Goal: Task Accomplishment & Management: Manage account settings

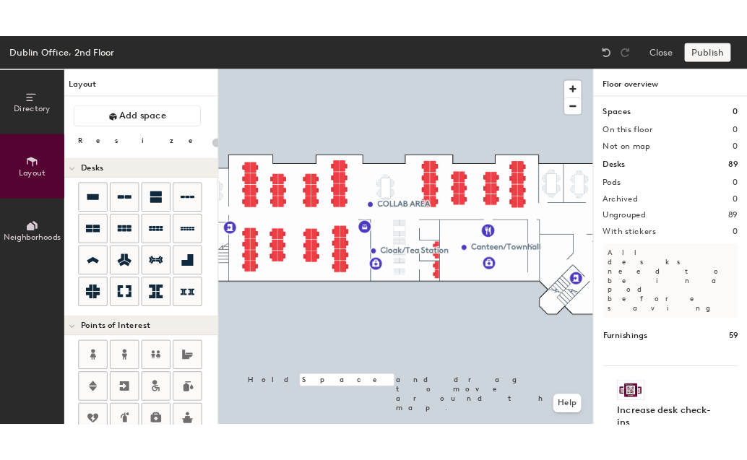
scroll to position [223, 0]
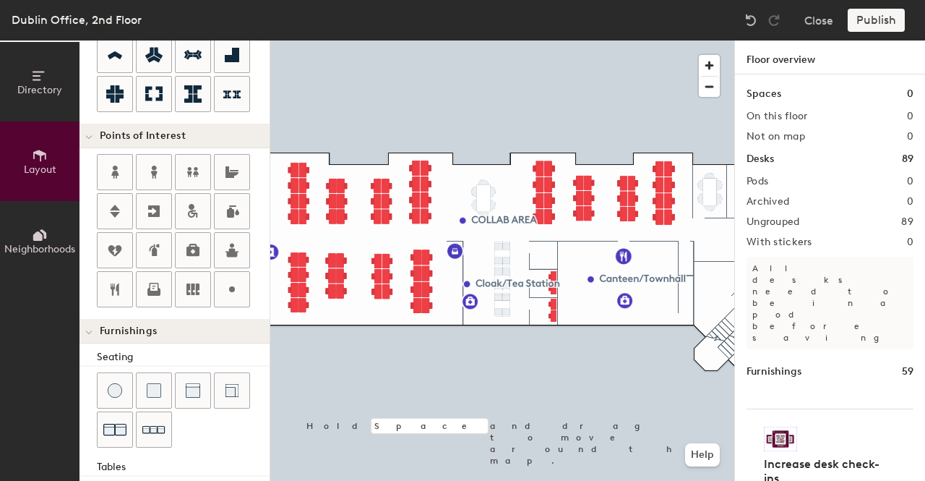
click at [802, 26] on div "Close Publish" at bounding box center [826, 20] width 174 height 23
click at [827, 20] on button "Close" at bounding box center [818, 20] width 29 height 23
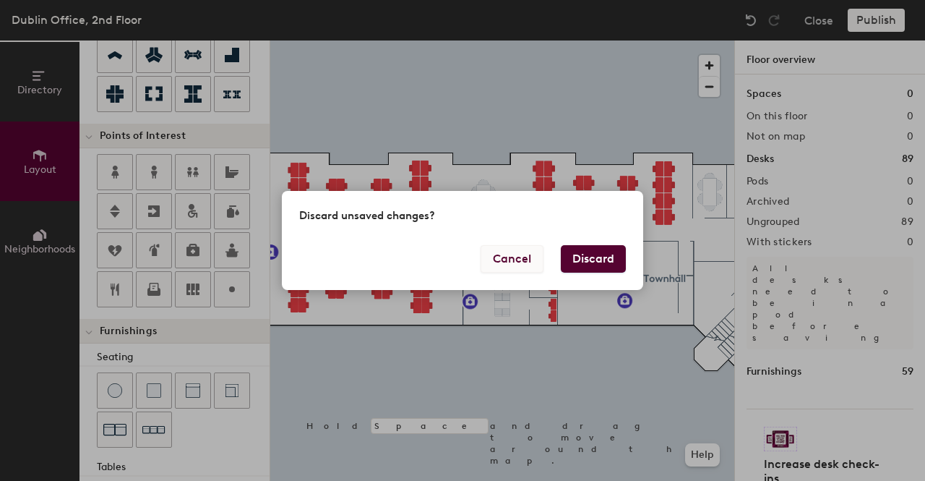
click at [520, 256] on button "Cancel" at bounding box center [512, 258] width 63 height 27
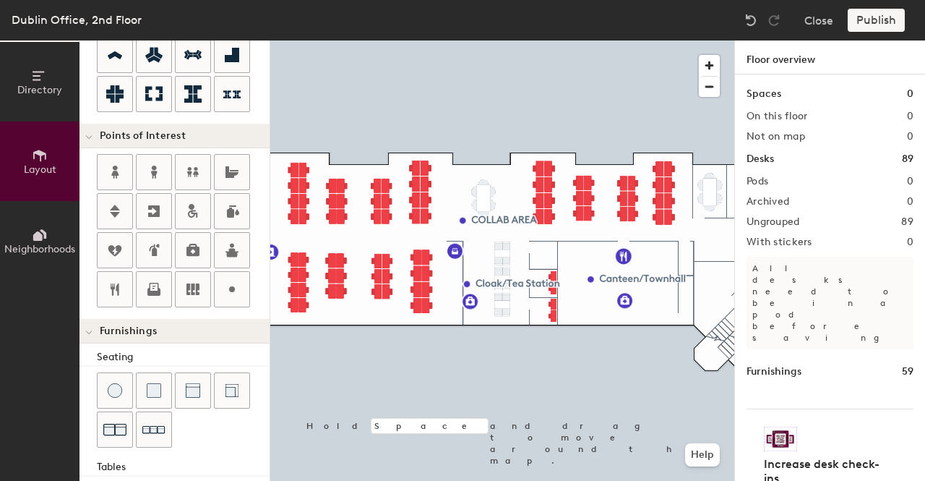
click at [885, 20] on div "Publish" at bounding box center [881, 20] width 66 height 23
click at [864, 24] on div "Publish" at bounding box center [881, 20] width 66 height 23
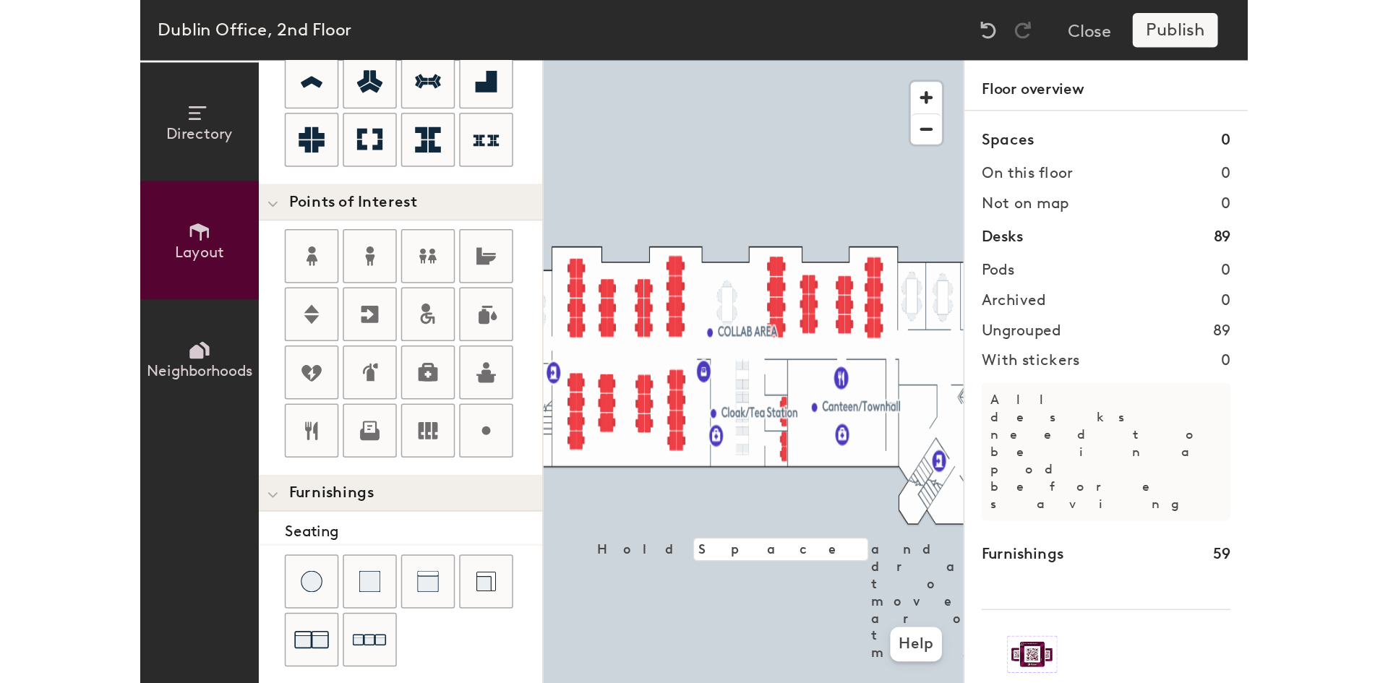
scroll to position [221, 0]
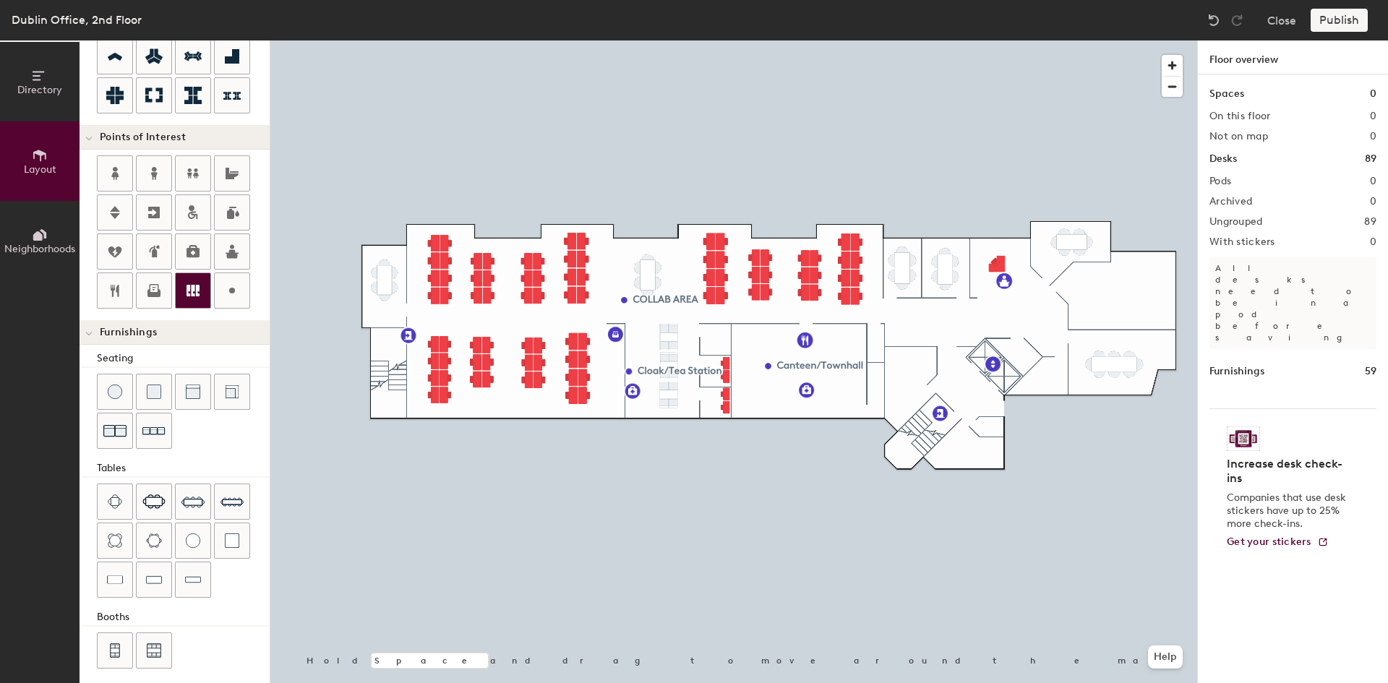
click at [653, 40] on div at bounding box center [733, 40] width 926 height 0
click at [924, 298] on div "Directory Layout Neighborhoods Layout Add space Resize Desks Points of Interest…" at bounding box center [694, 361] width 1388 height 642
click at [908, 371] on div "Directory Layout Neighborhoods Layout Add space Resize Desks Points of Interest…" at bounding box center [694, 361] width 1388 height 642
click at [924, 450] on div "Directory Layout Neighborhoods Layout Add space Resize Desks Points of Interest…" at bounding box center [694, 361] width 1388 height 642
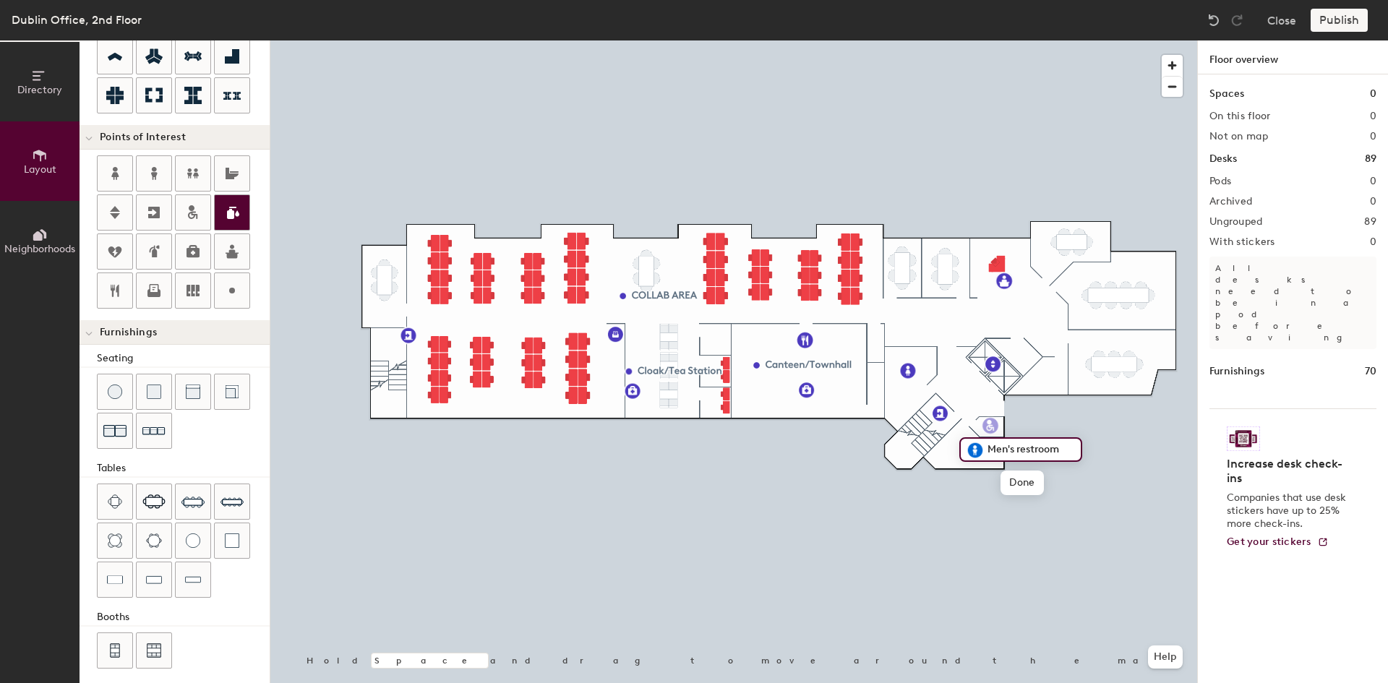
click at [924, 426] on div "Directory Layout Neighborhoods Layout Add space Resize Desks Points of Interest…" at bounding box center [694, 361] width 1388 height 642
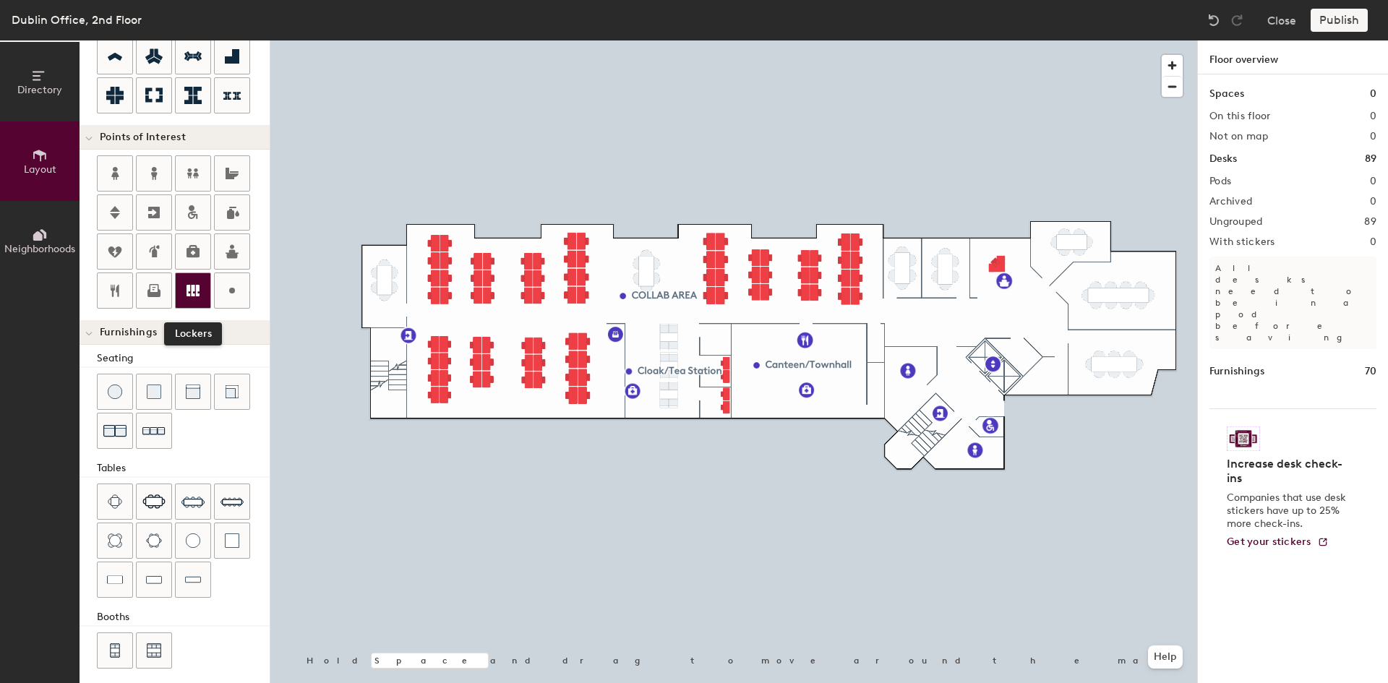
click at [192, 281] on div at bounding box center [193, 290] width 35 height 35
click at [482, 337] on span "Delete" at bounding box center [490, 338] width 51 height 25
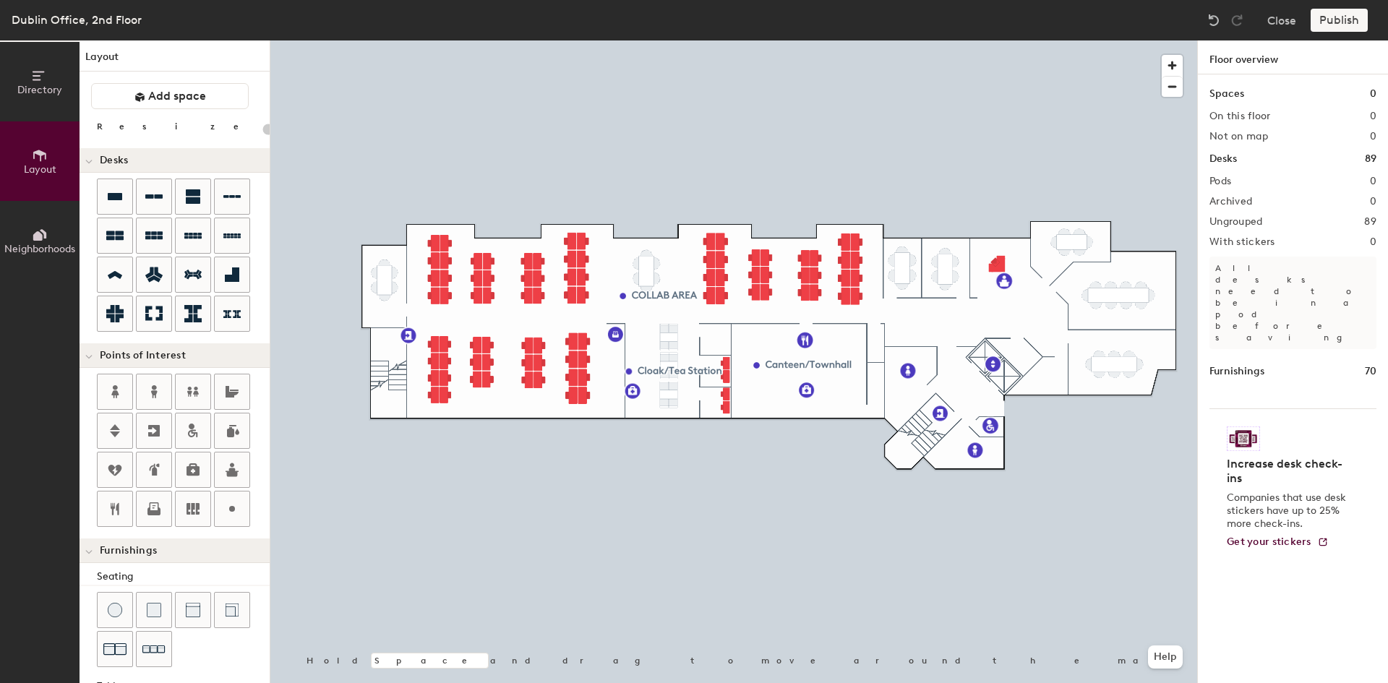
scroll to position [0, 0]
click at [121, 168] on span "Desks" at bounding box center [114, 164] width 28 height 12
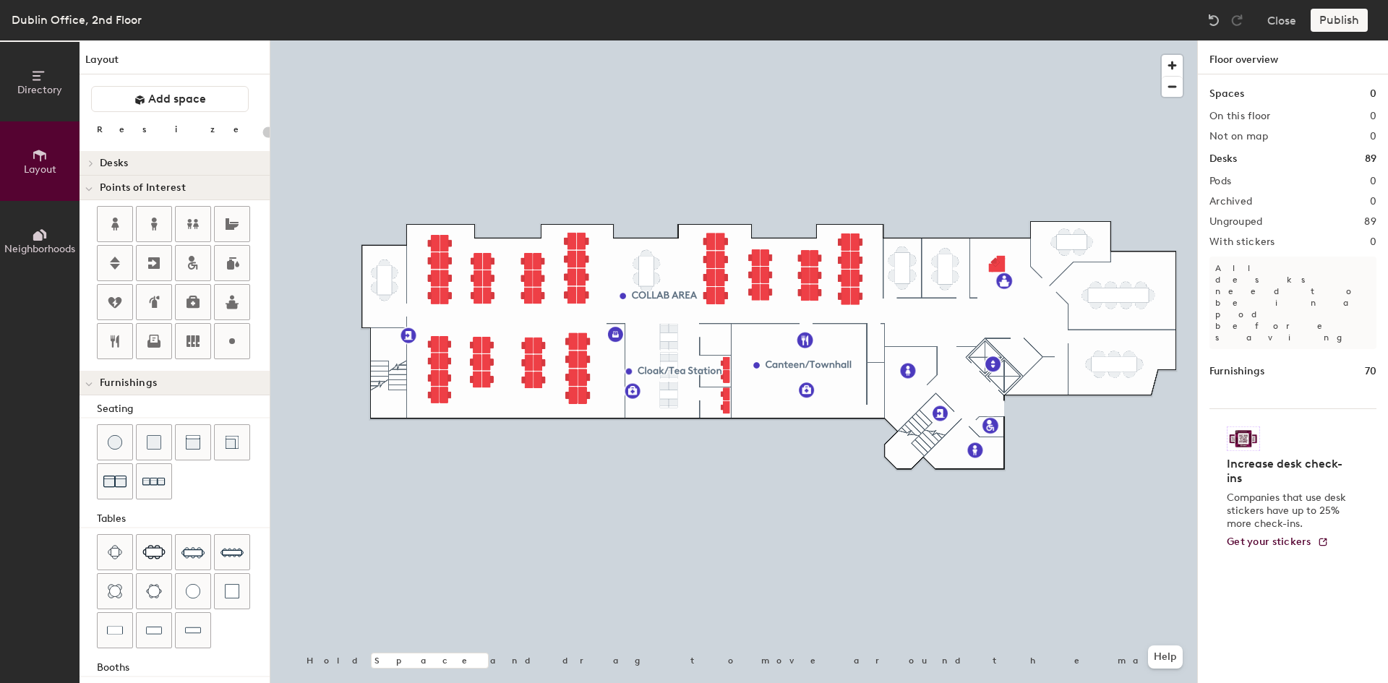
click at [121, 168] on span "Desks" at bounding box center [114, 164] width 28 height 12
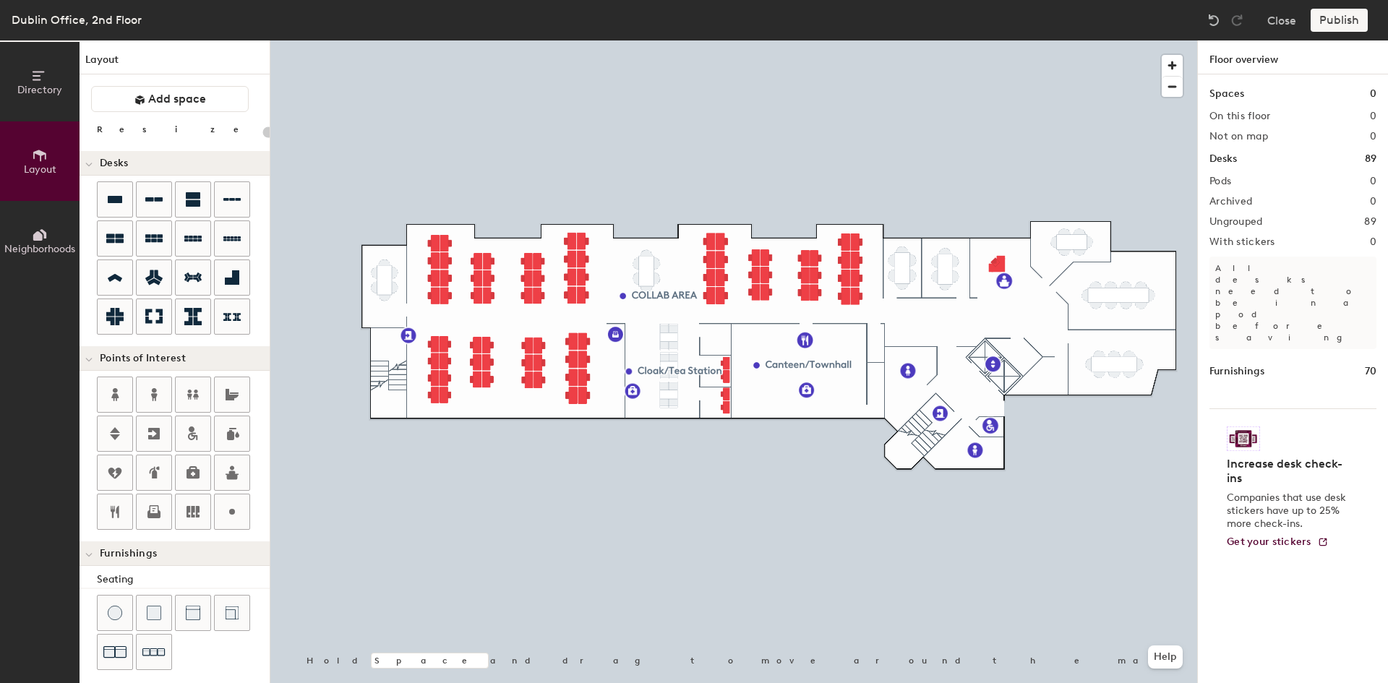
click at [121, 168] on span "Desks" at bounding box center [114, 164] width 28 height 12
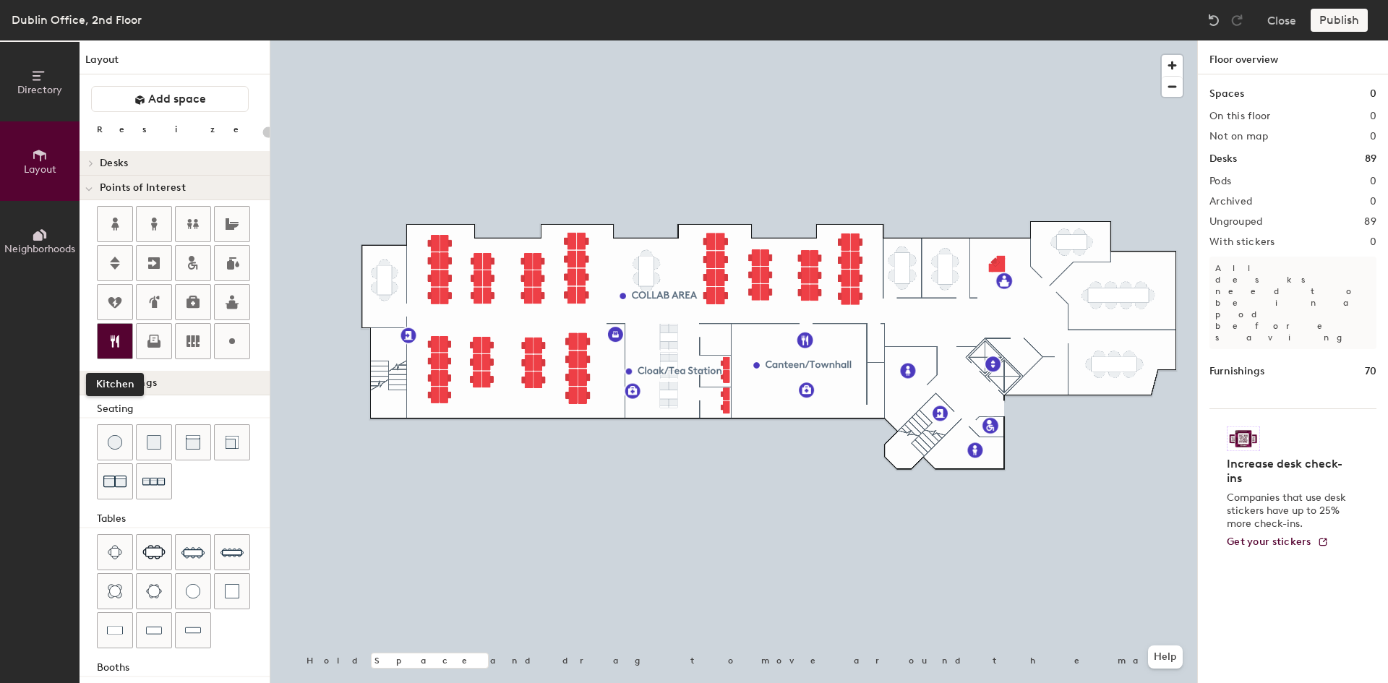
scroll to position [59, 0]
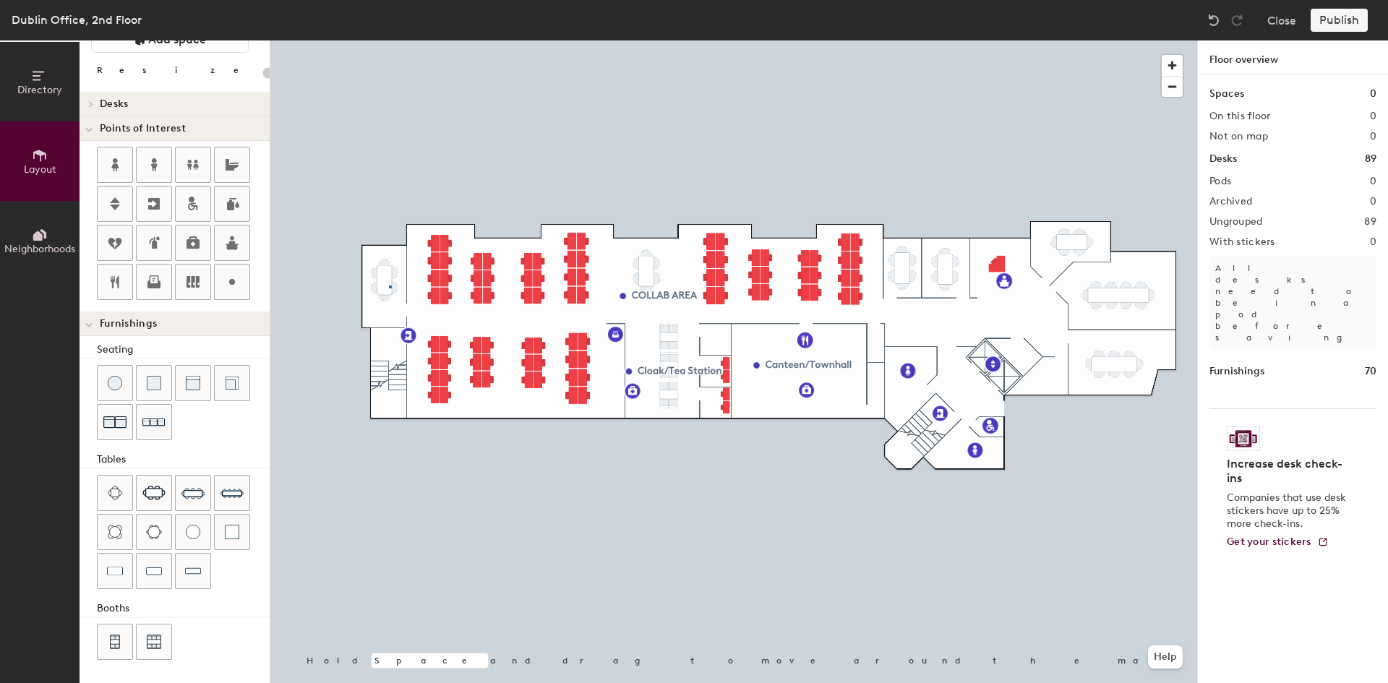
click at [389, 40] on div at bounding box center [733, 40] width 926 height 0
click at [229, 286] on icon at bounding box center [231, 281] width 17 height 17
type input "20"
type input "6 person Focus Room"
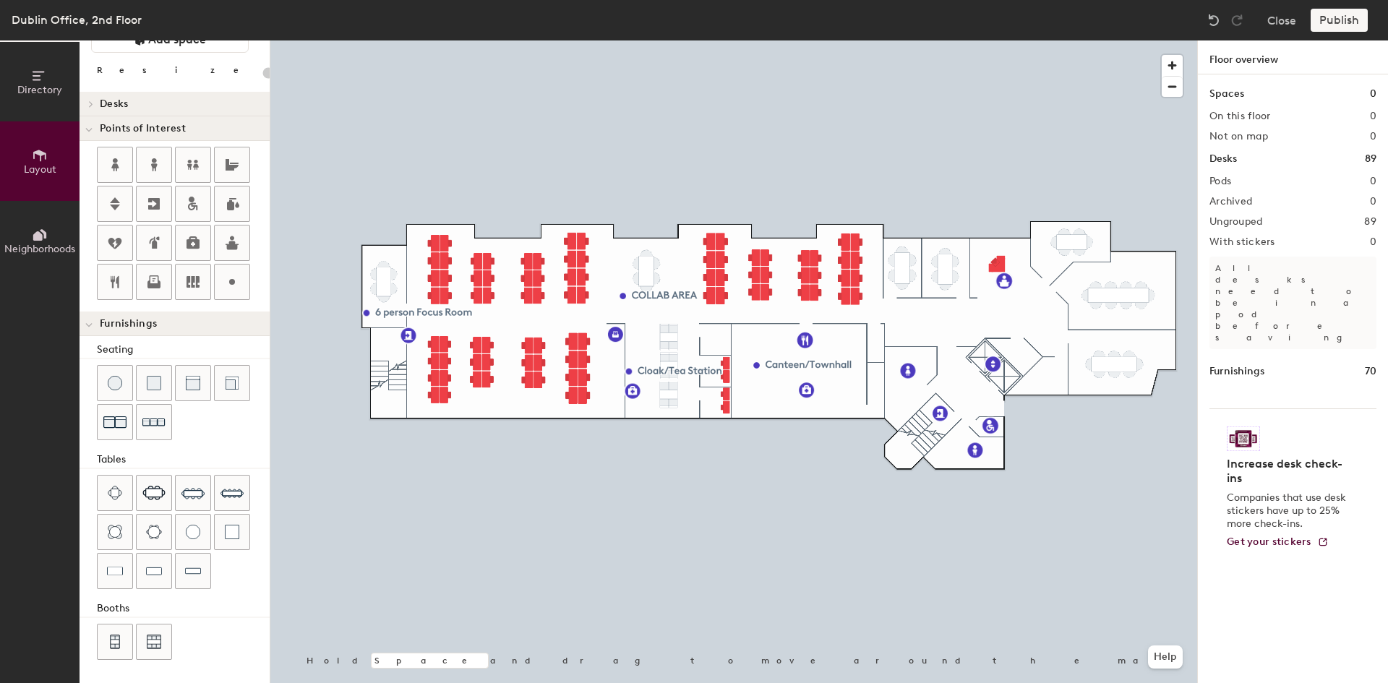
click at [924, 22] on div "Publish" at bounding box center [1343, 20] width 66 height 23
click at [924, 21] on div "Publish" at bounding box center [1343, 20] width 66 height 23
click at [924, 30] on div "Publish" at bounding box center [1343, 20] width 66 height 23
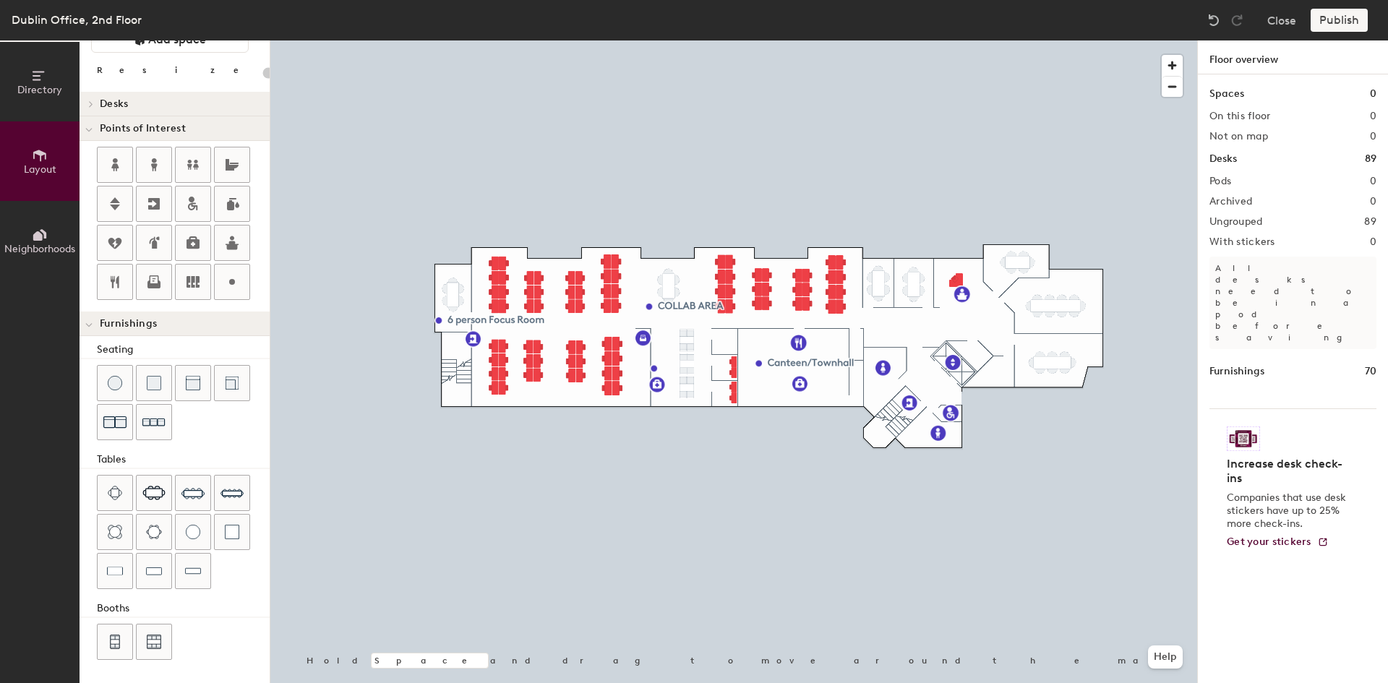
click at [924, 22] on div "Publish" at bounding box center [1343, 20] width 66 height 23
click at [924, 21] on div "Publish" at bounding box center [1343, 20] width 66 height 23
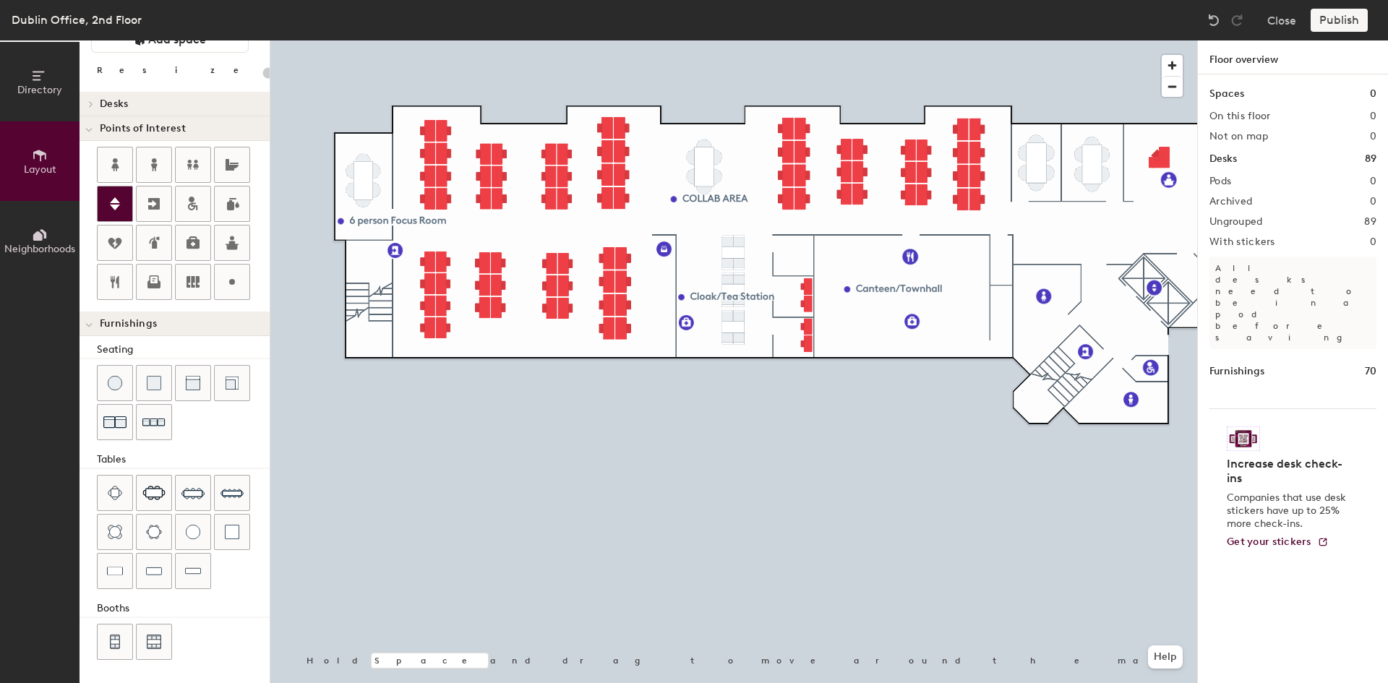
click at [924, 40] on div at bounding box center [733, 40] width 926 height 0
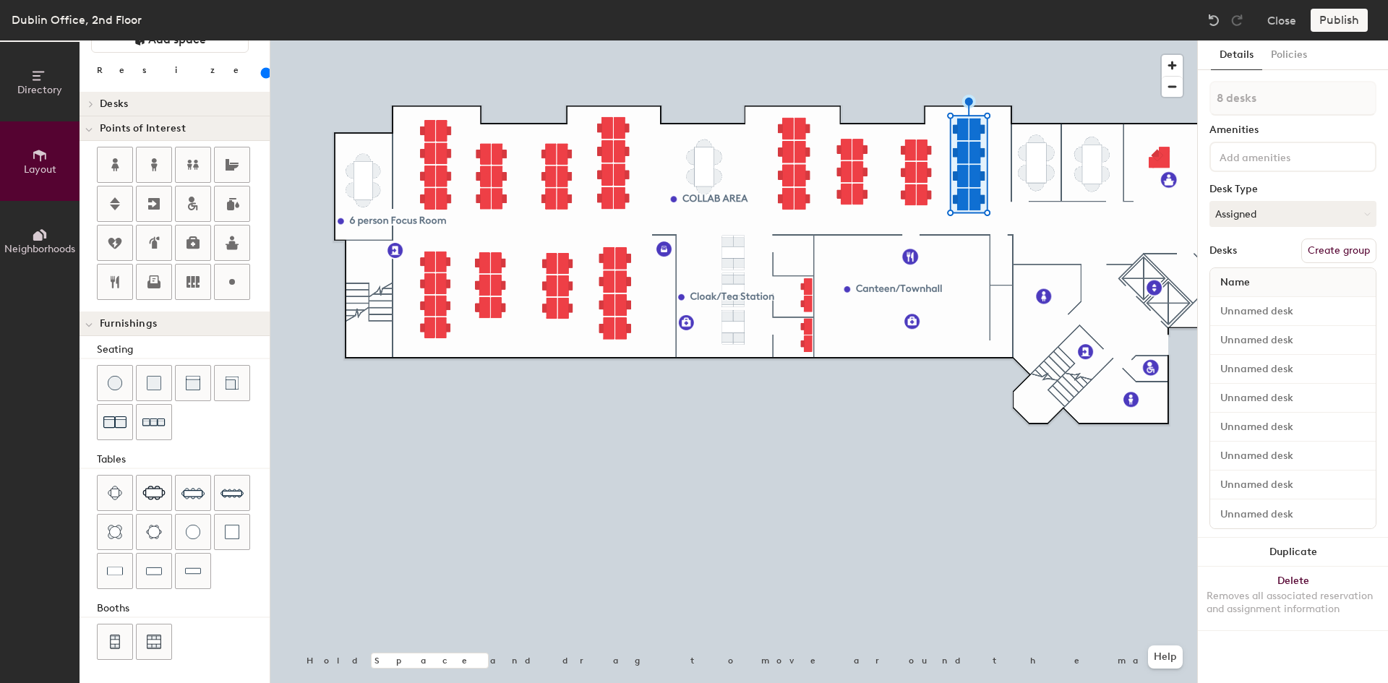
click at [924, 251] on button "Create group" at bounding box center [1338, 250] width 75 height 25
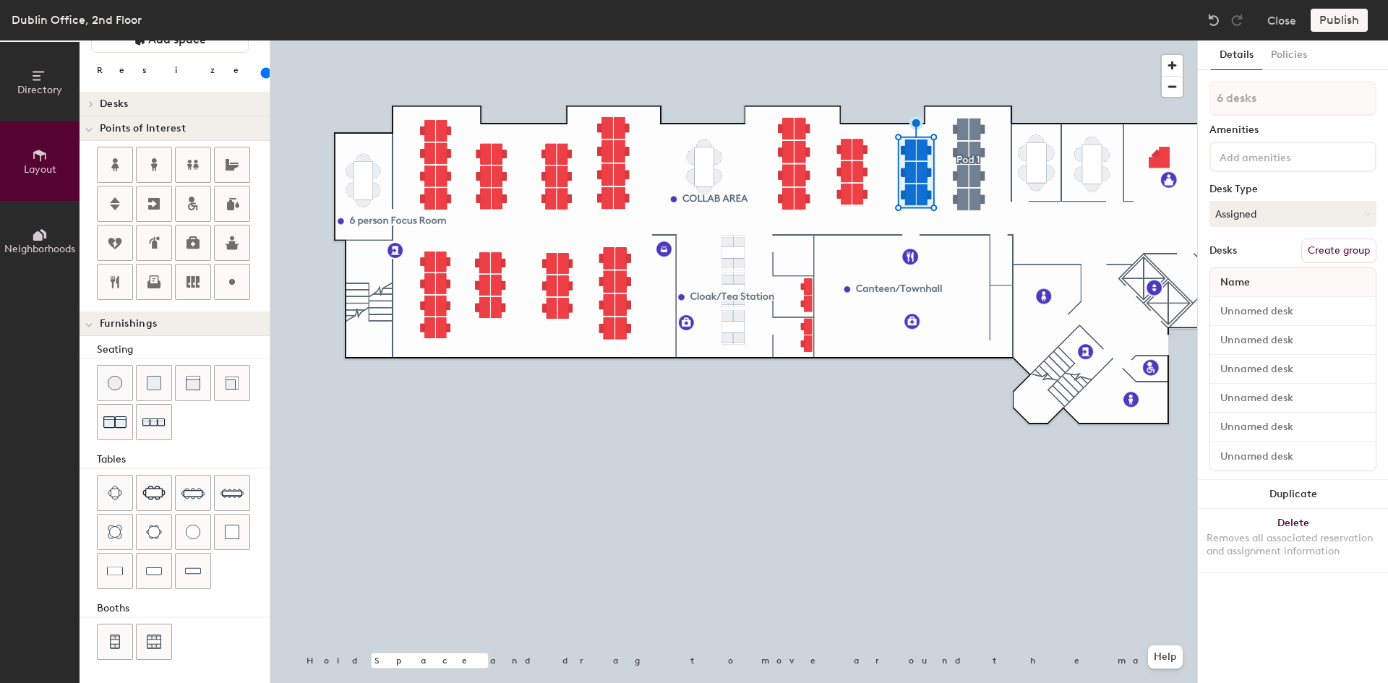
click at [924, 257] on button "Create group" at bounding box center [1338, 250] width 75 height 25
click at [924, 254] on button "Create group" at bounding box center [1338, 250] width 75 height 25
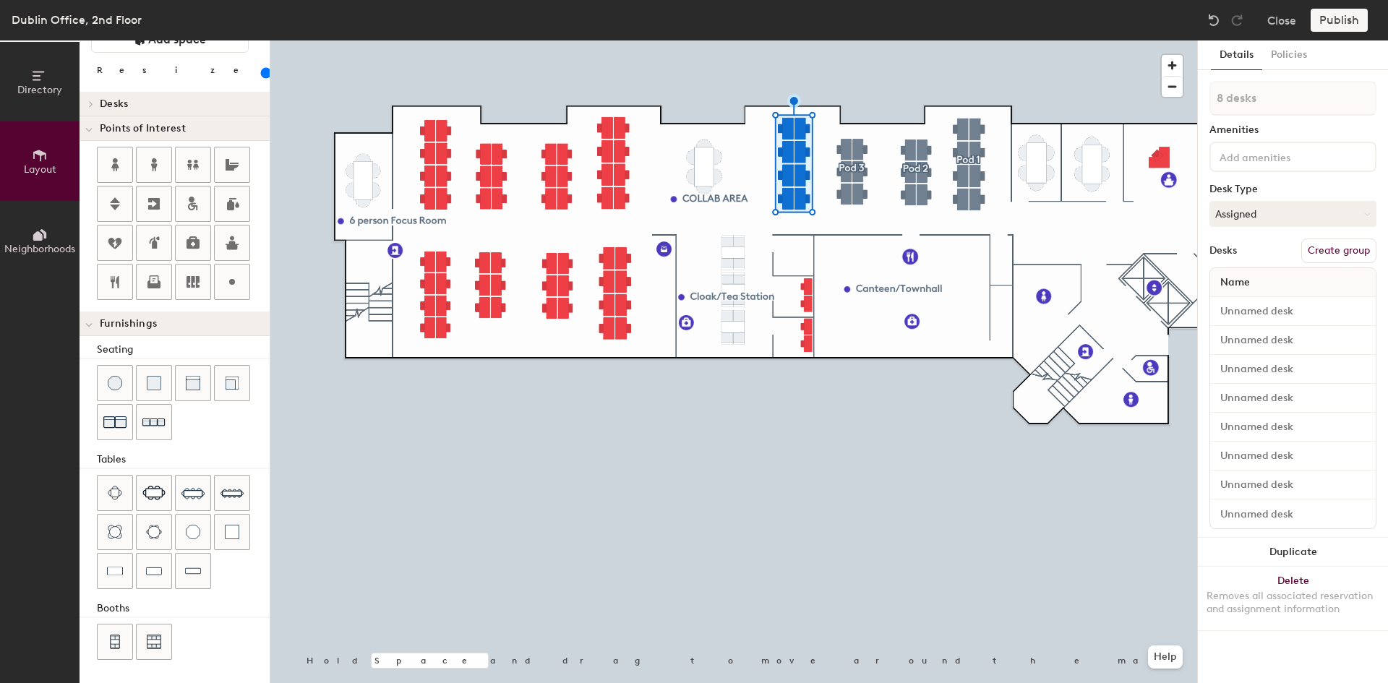
click at [924, 255] on button "Create group" at bounding box center [1338, 250] width 75 height 25
click at [921, 40] on div at bounding box center [733, 40] width 926 height 0
click at [924, 251] on button "Create group" at bounding box center [1338, 250] width 75 height 25
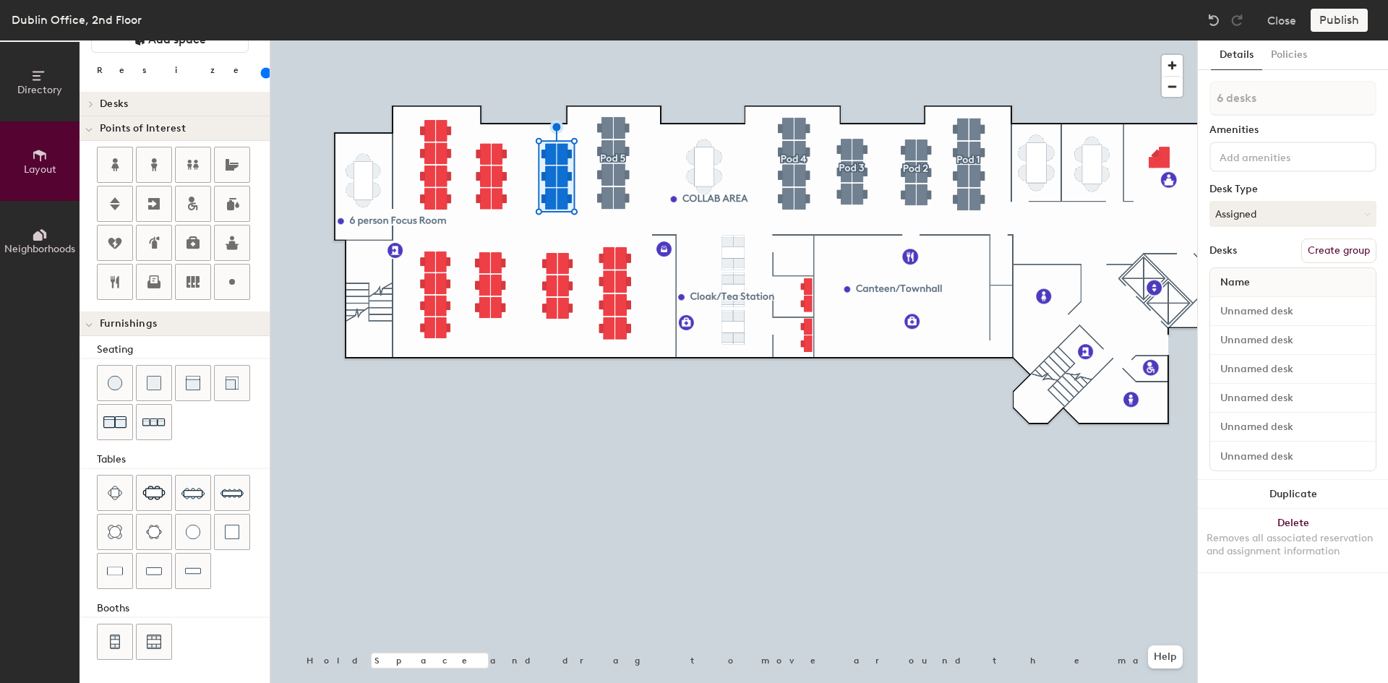
click at [924, 249] on button "Create group" at bounding box center [1338, 250] width 75 height 25
click at [924, 254] on button "Create group" at bounding box center [1338, 250] width 75 height 25
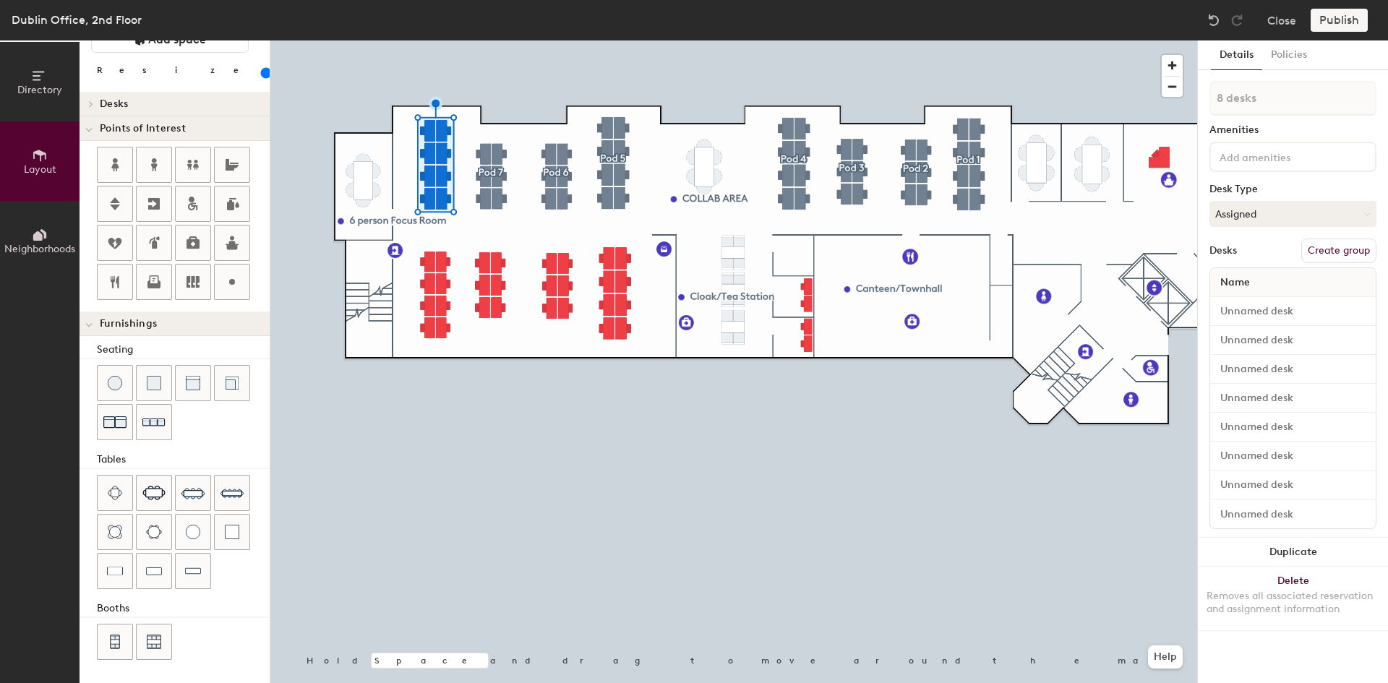
click at [924, 246] on button "Create group" at bounding box center [1338, 250] width 75 height 25
click at [924, 257] on button "Create group" at bounding box center [1338, 250] width 75 height 25
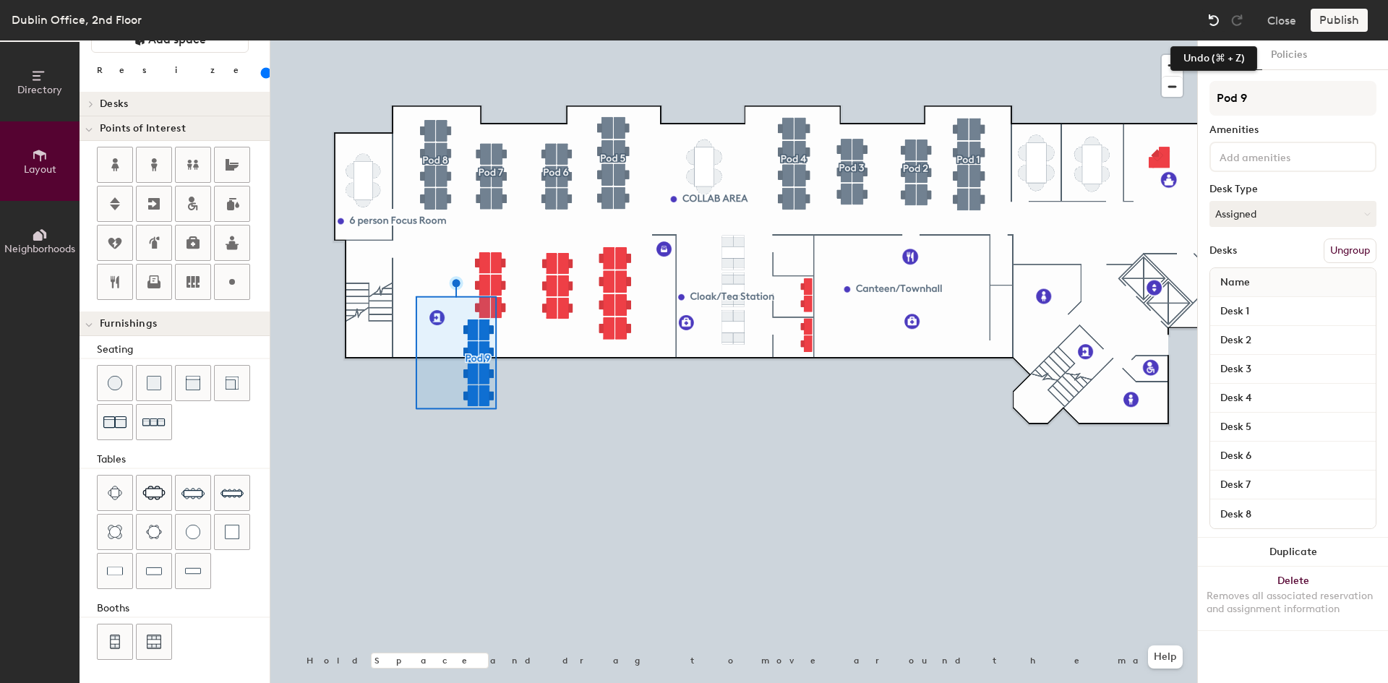
click at [924, 25] on img at bounding box center [1213, 20] width 14 height 14
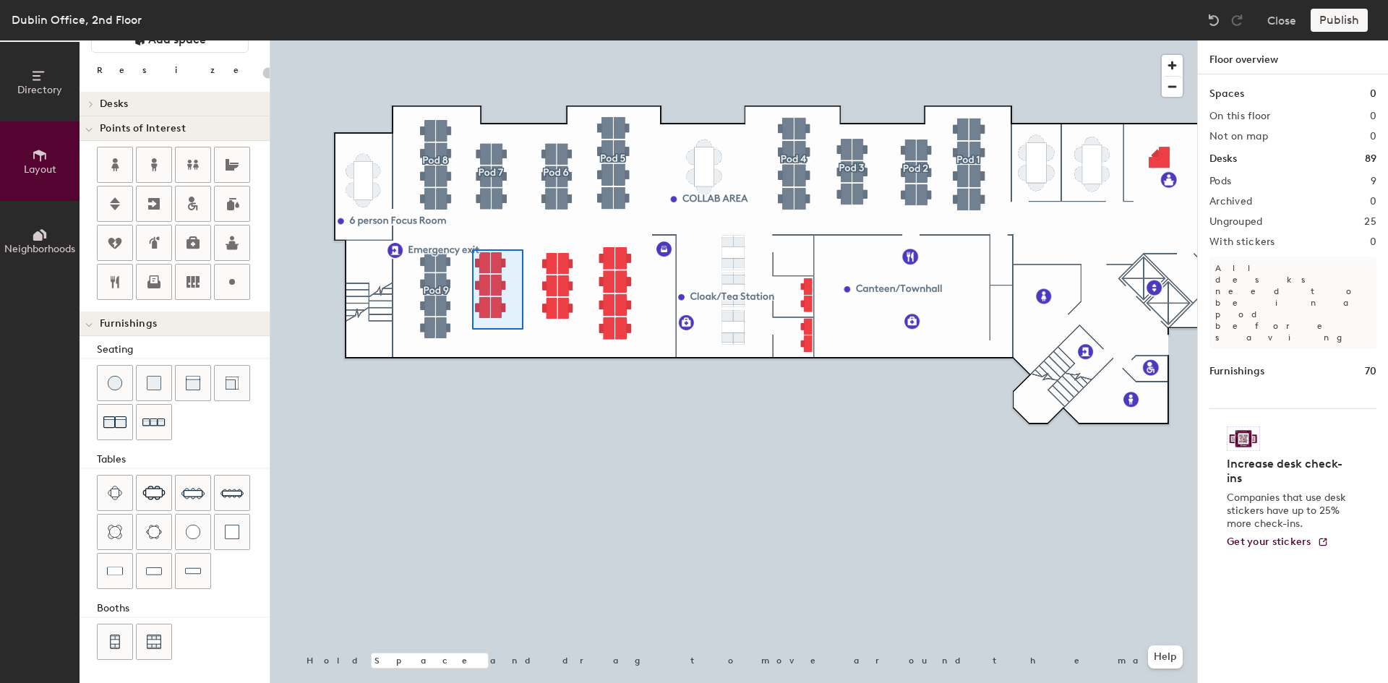
click at [472, 40] on div at bounding box center [733, 40] width 926 height 0
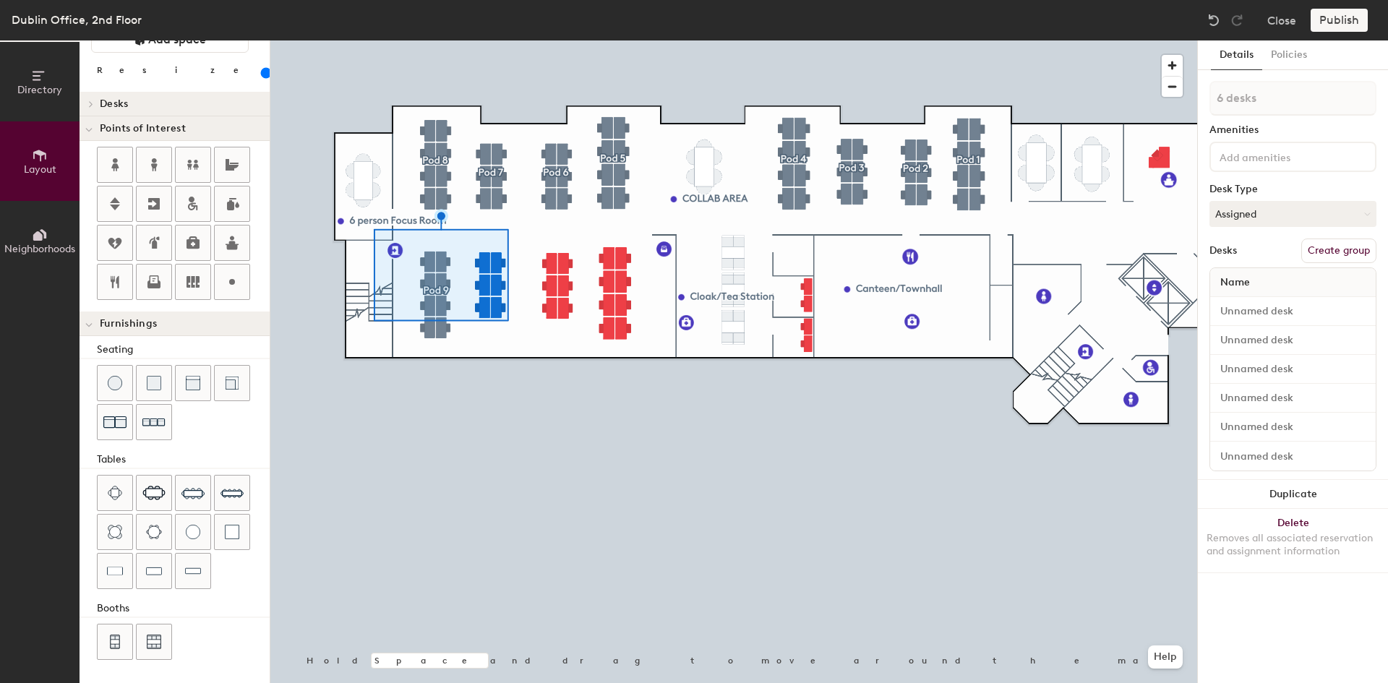
click at [478, 40] on div at bounding box center [733, 40] width 926 height 0
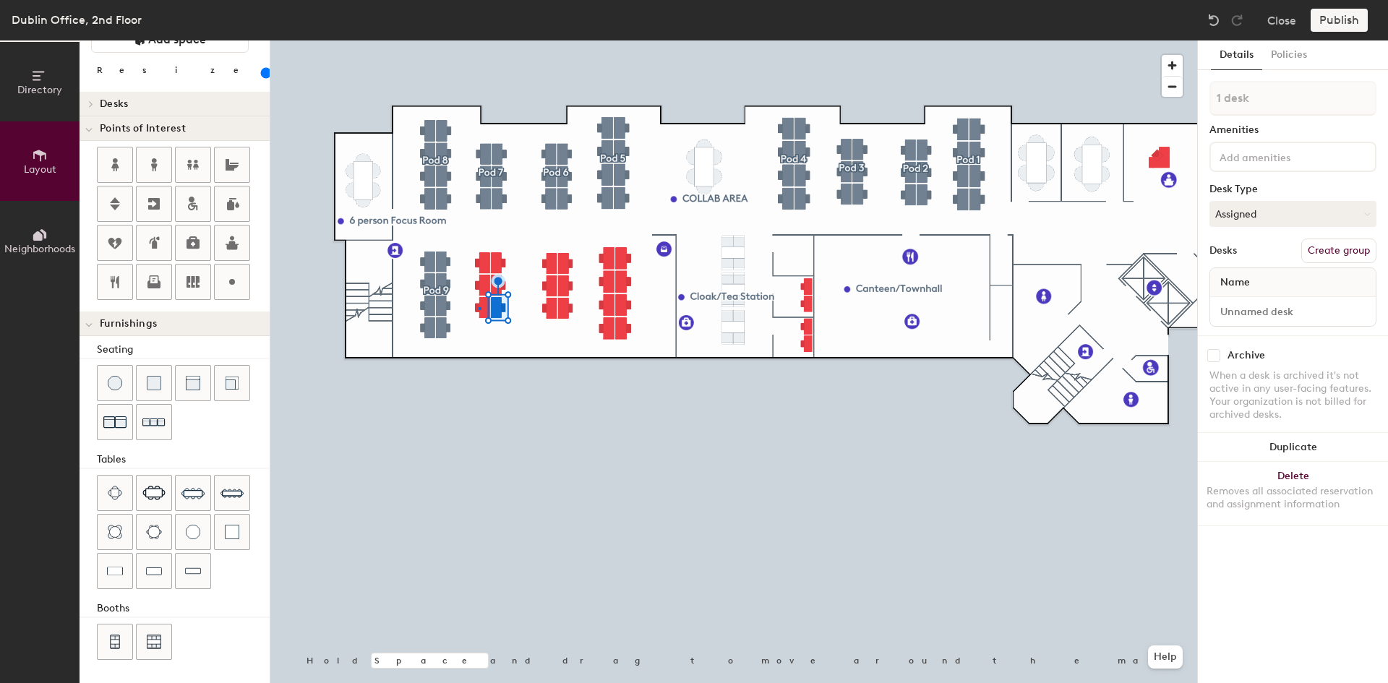
click at [479, 40] on div at bounding box center [733, 40] width 926 height 0
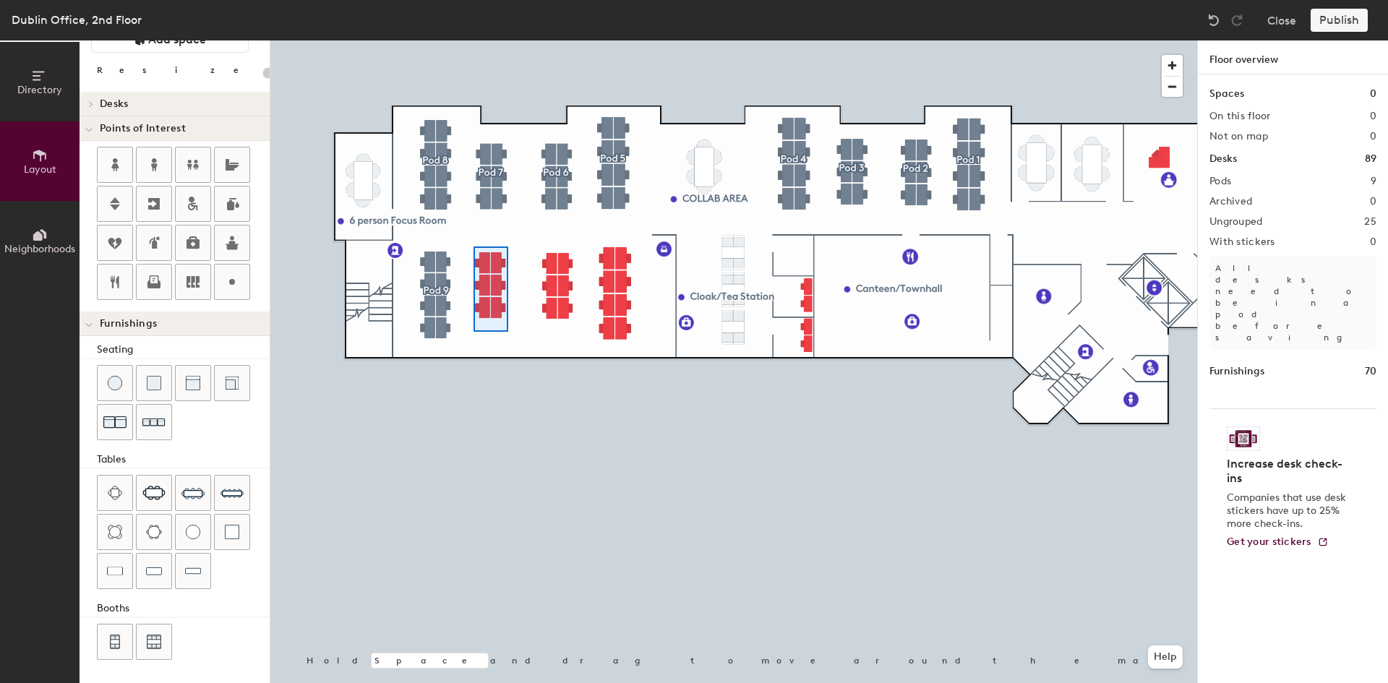
click at [473, 40] on div at bounding box center [733, 40] width 926 height 0
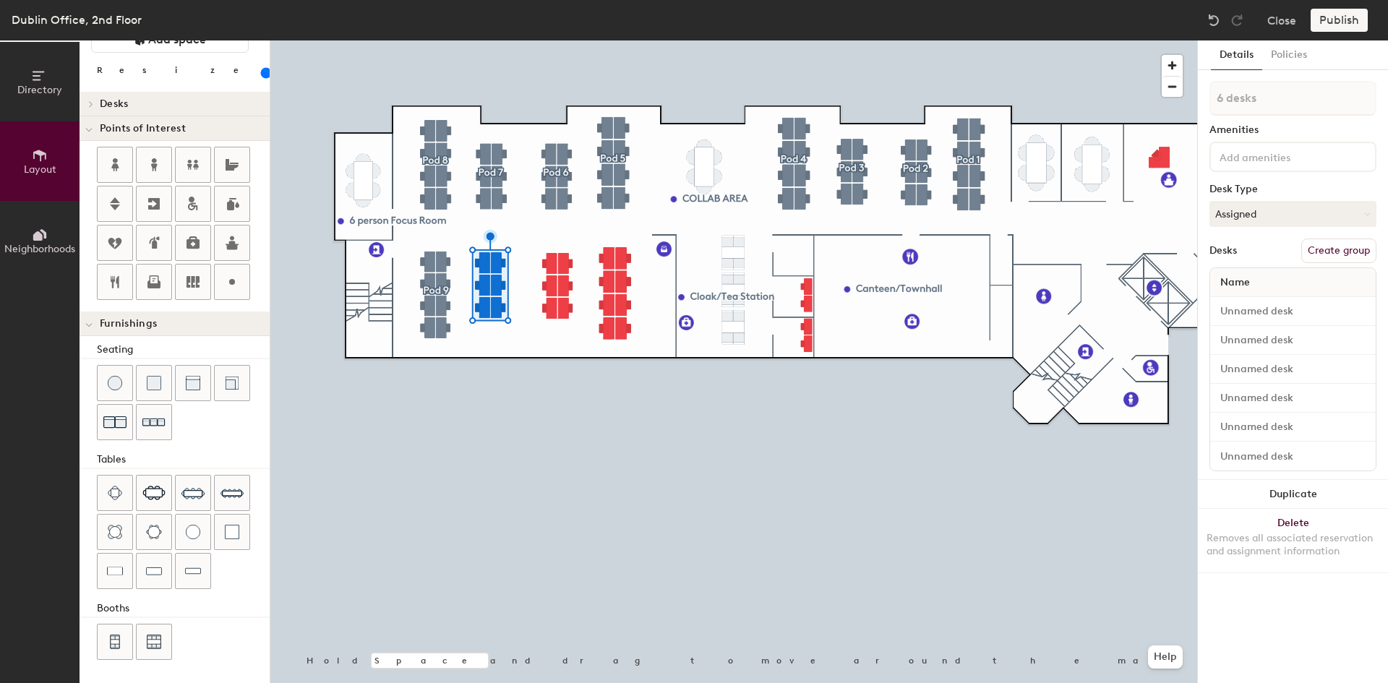
click at [924, 254] on button "Create group" at bounding box center [1338, 250] width 75 height 25
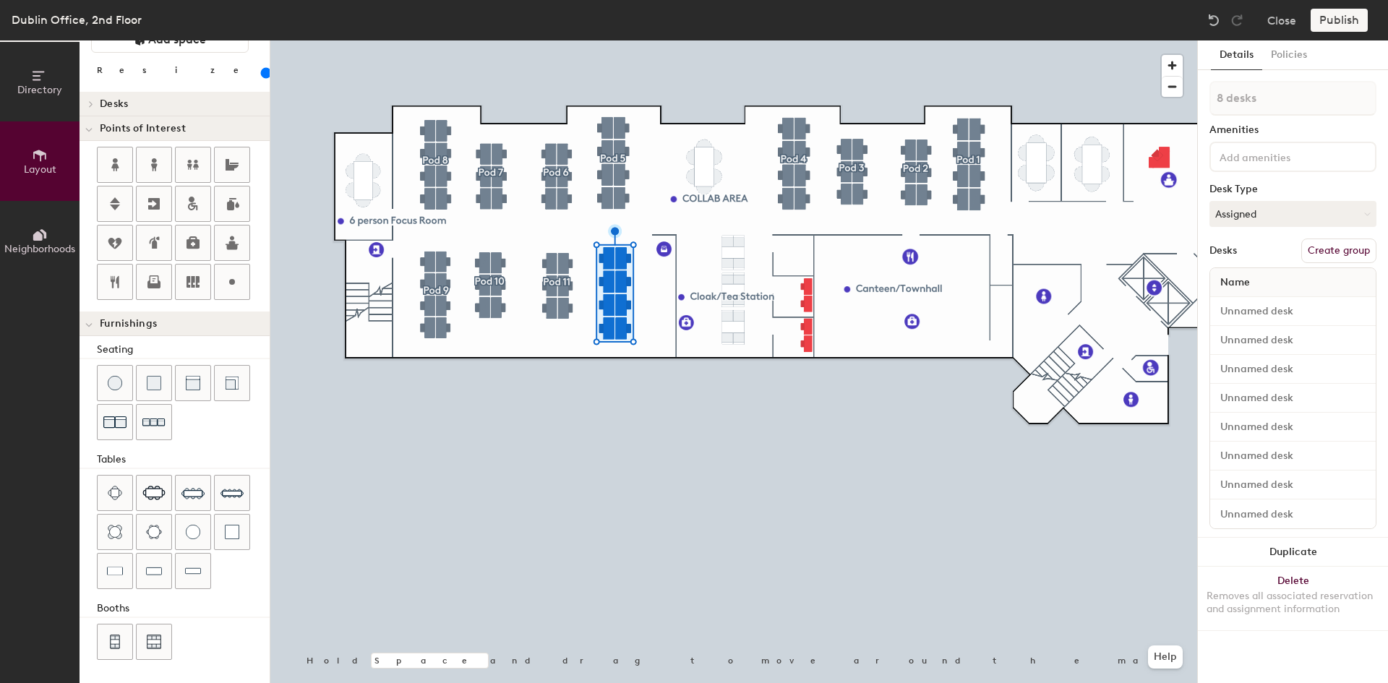
click at [924, 243] on button "Create group" at bounding box center [1338, 250] width 75 height 25
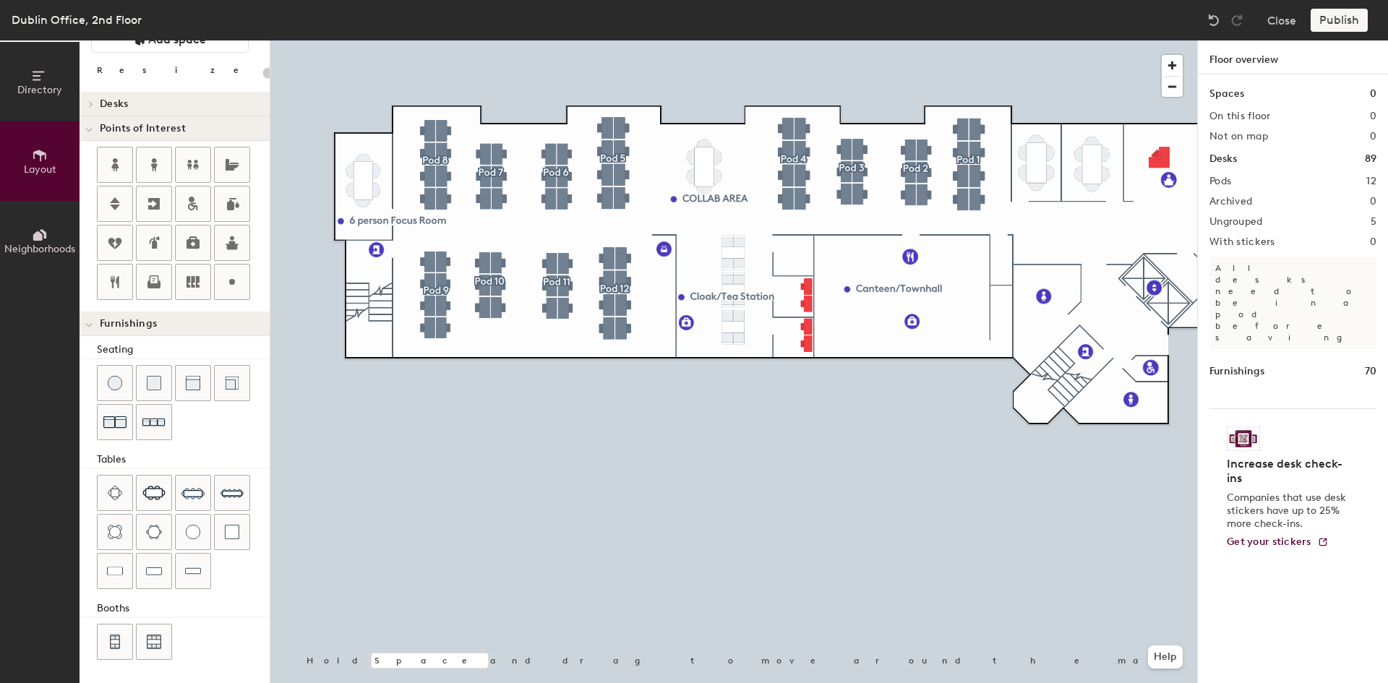
type input "20"
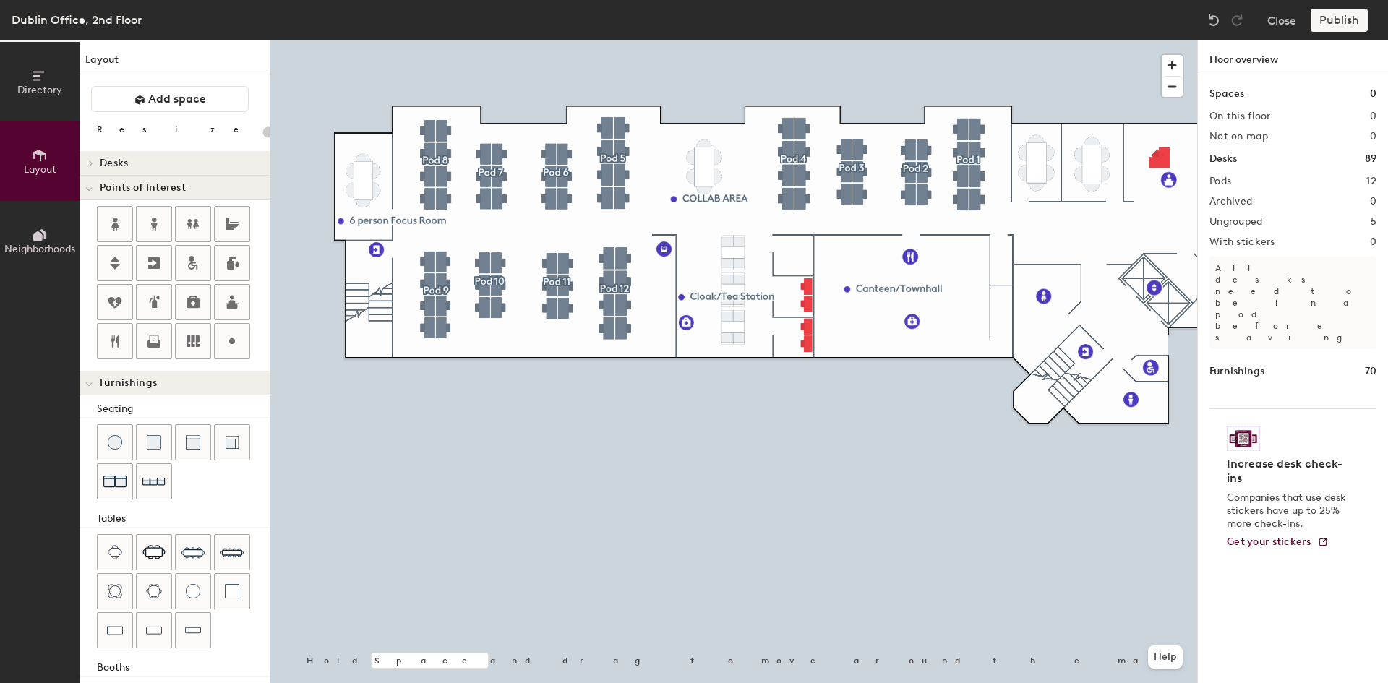
scroll to position [59, 0]
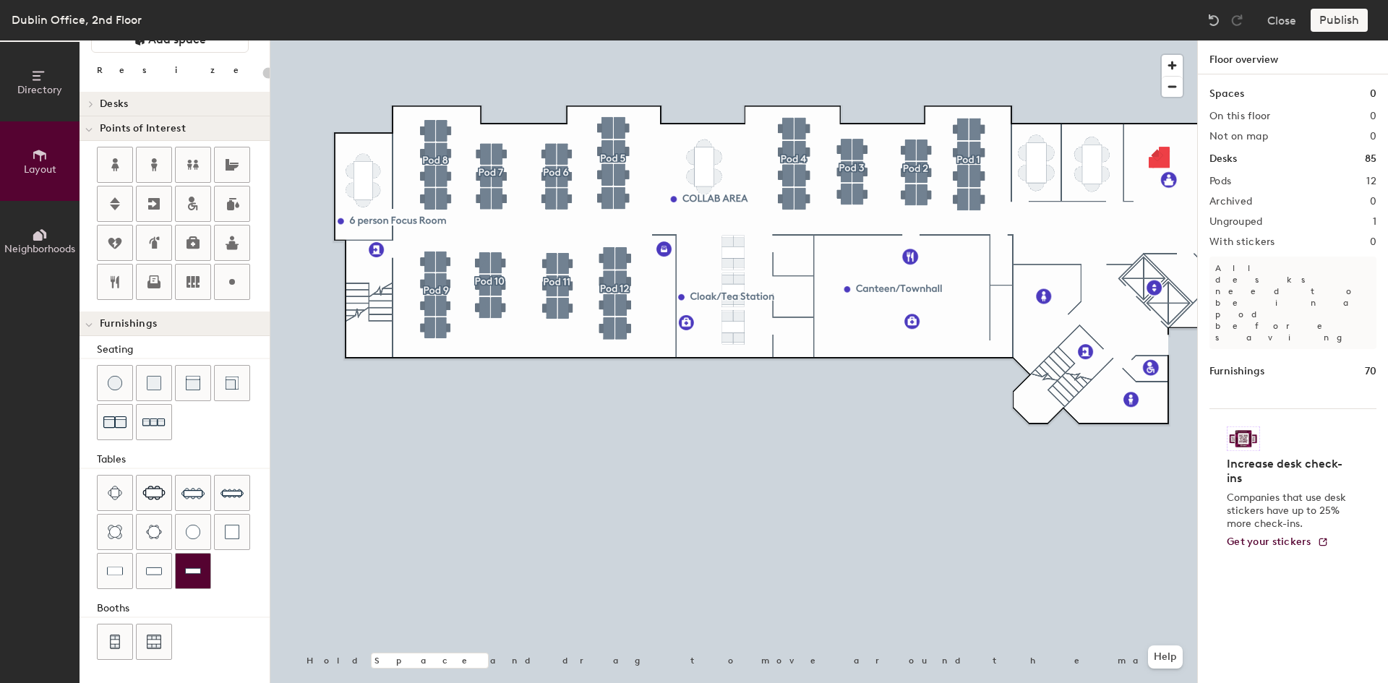
click at [192, 582] on div at bounding box center [193, 571] width 35 height 35
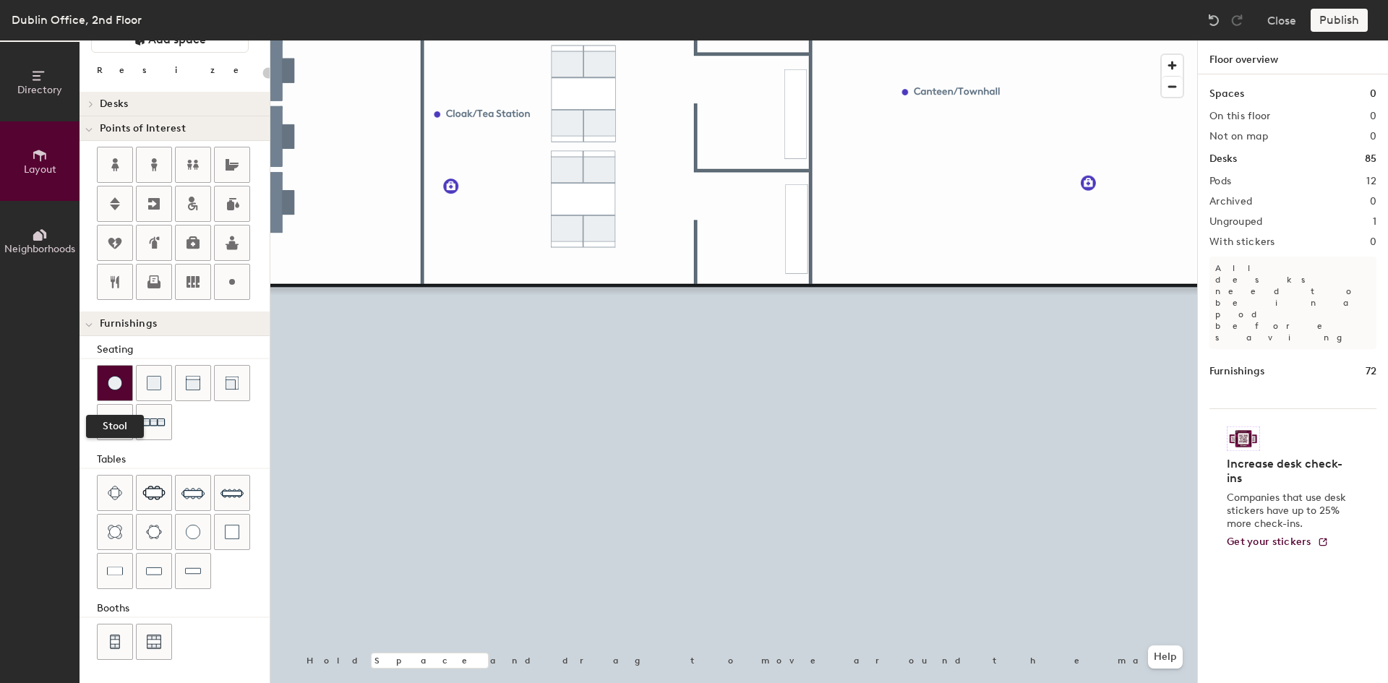
click at [118, 391] on div at bounding box center [115, 383] width 35 height 35
click at [113, 386] on img at bounding box center [115, 383] width 14 height 14
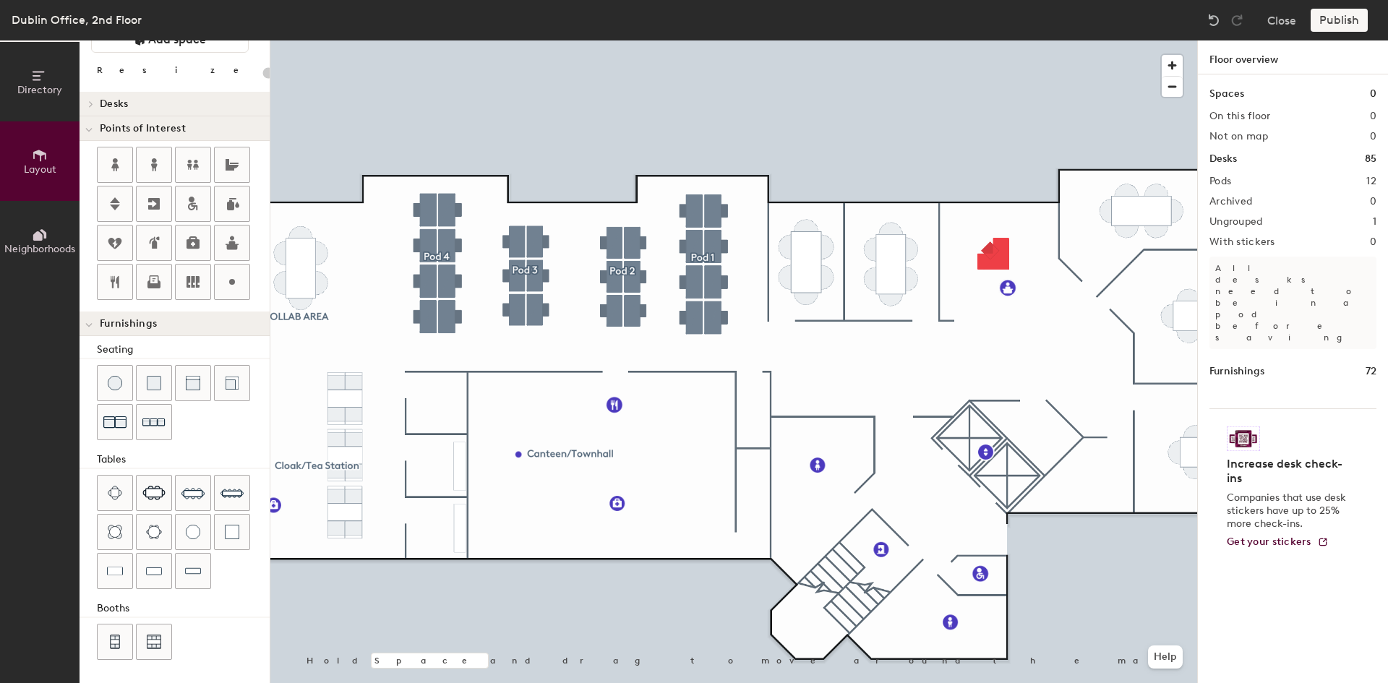
click at [711, 40] on div at bounding box center [733, 40] width 926 height 0
type input "140"
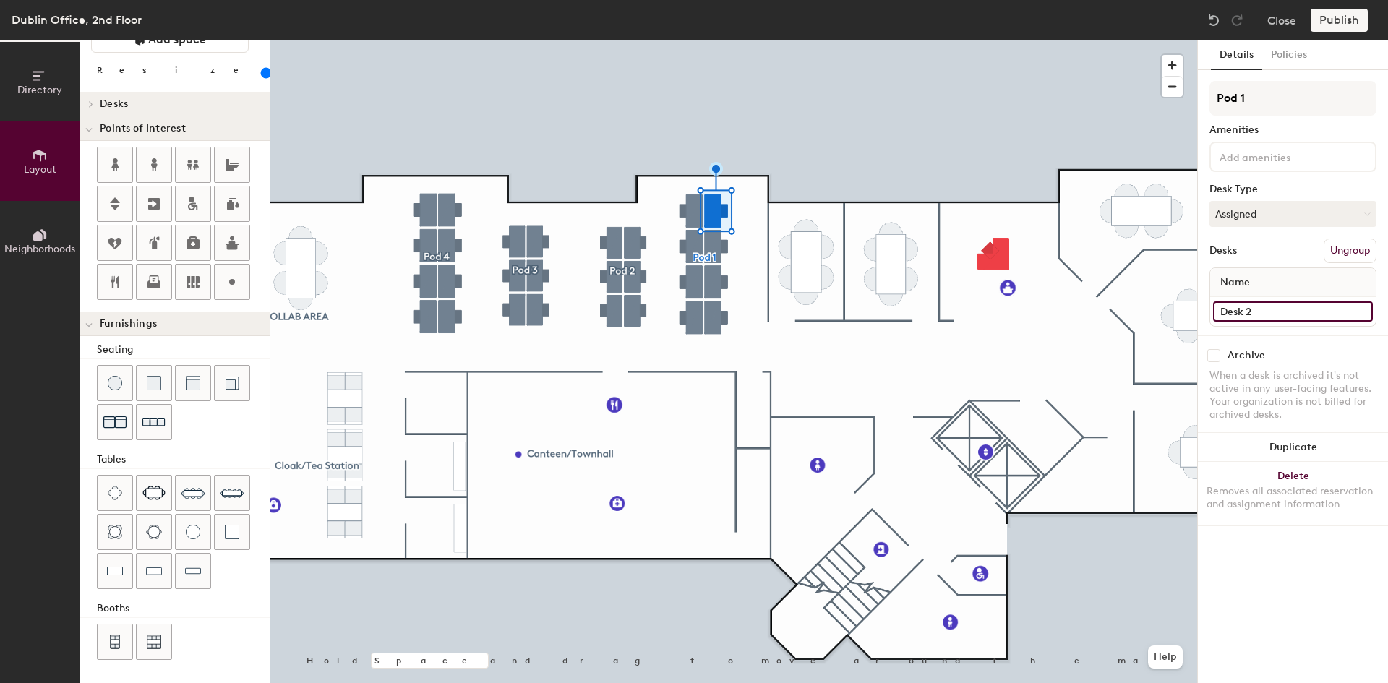
click at [1364, 314] on input "Desk 2" at bounding box center [1293, 311] width 160 height 20
click at [1328, 314] on input "Desk 2" at bounding box center [1293, 311] width 160 height 20
type input "Desk 001"
click at [1255, 311] on input "Desk 001" at bounding box center [1293, 311] width 160 height 20
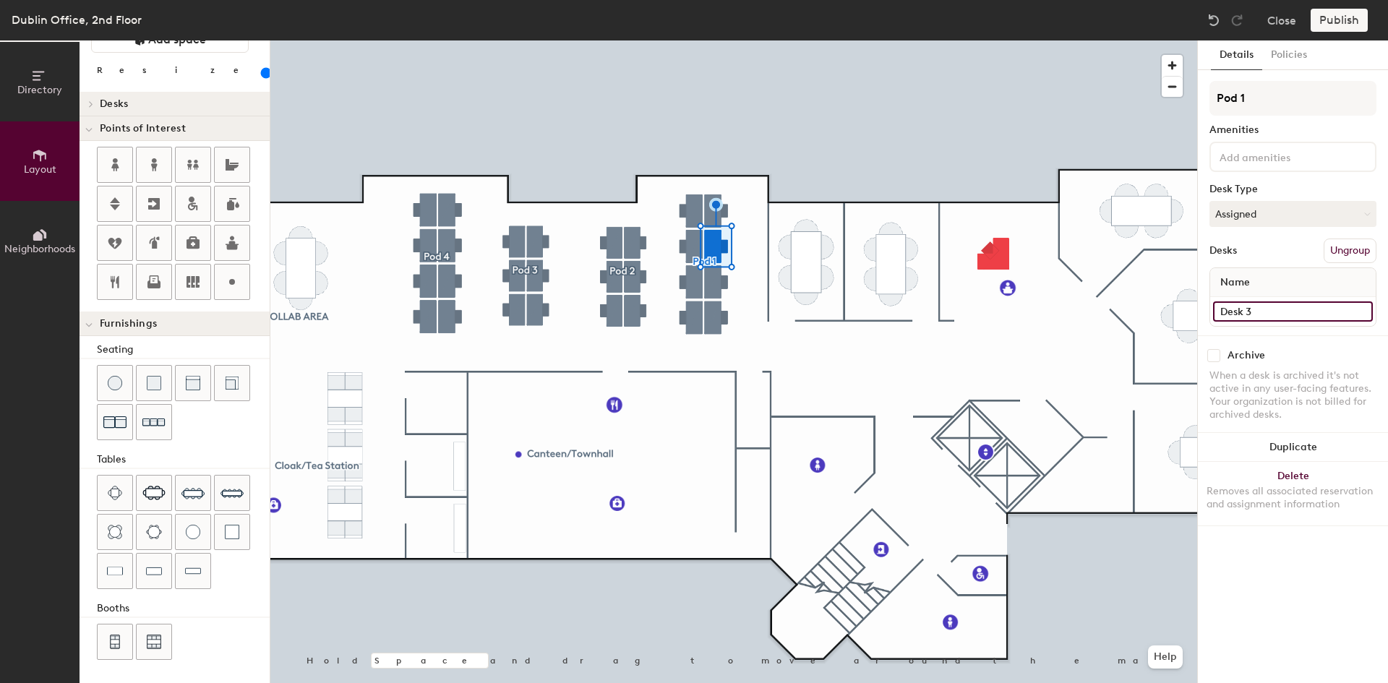
click at [1244, 307] on input "Desk 3" at bounding box center [1293, 311] width 160 height 20
paste input "001"
type input "Desk 002"
click at [1271, 307] on input "Desk 4" at bounding box center [1293, 311] width 160 height 20
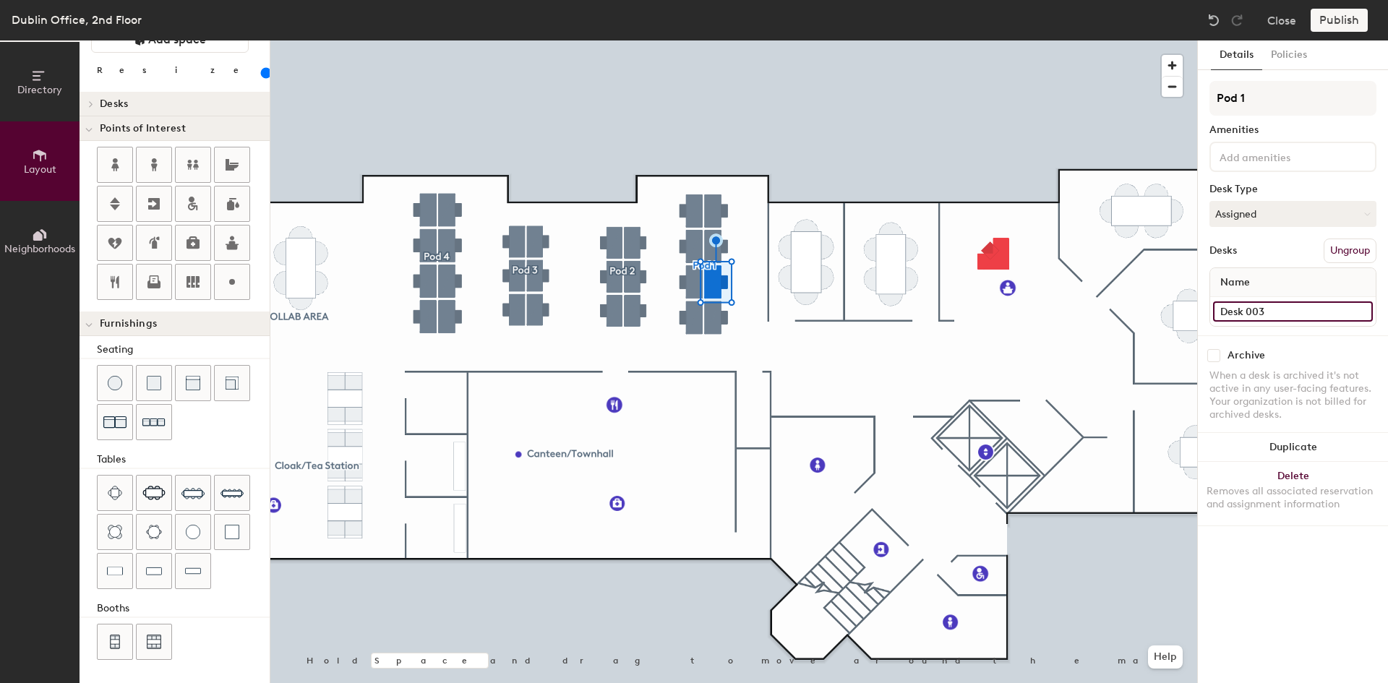
type input "Desk 003"
click at [1277, 314] on input "Desk 5" at bounding box center [1293, 311] width 160 height 20
click at [1274, 313] on input "Desk 5" at bounding box center [1293, 311] width 160 height 20
type input "Desk 004"
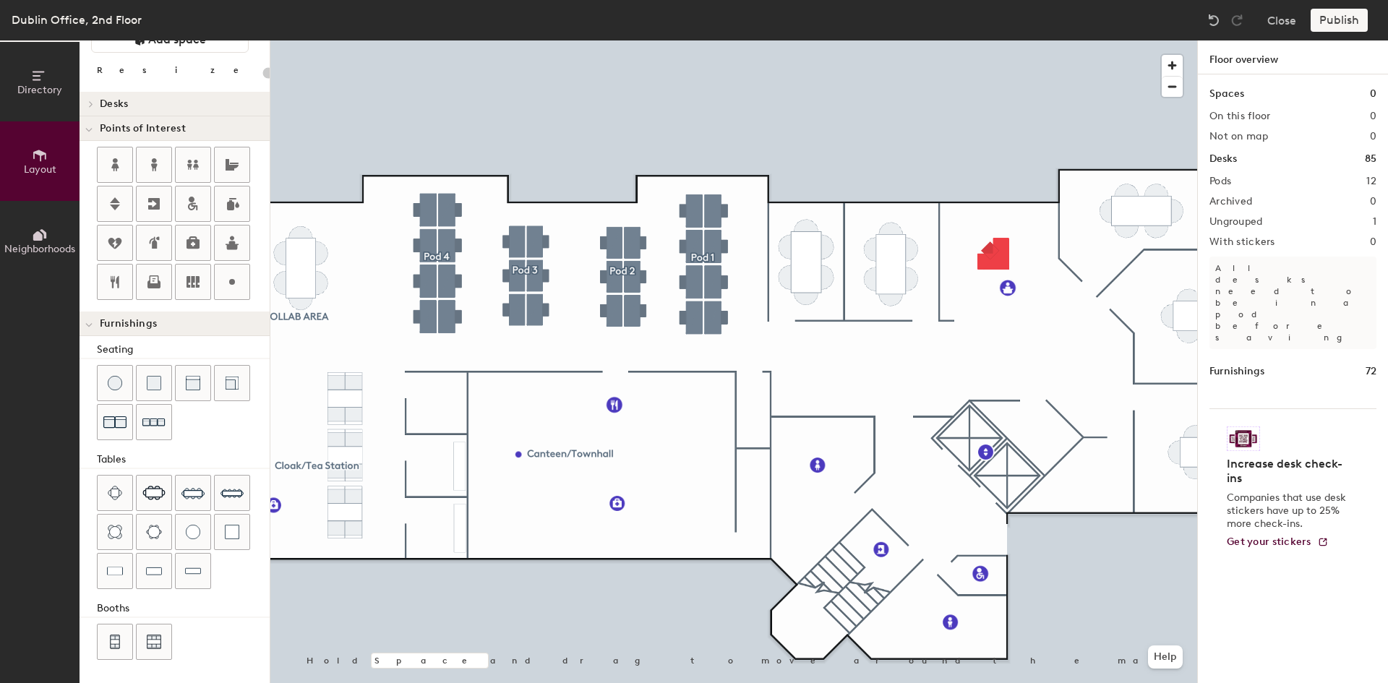
type input "140"
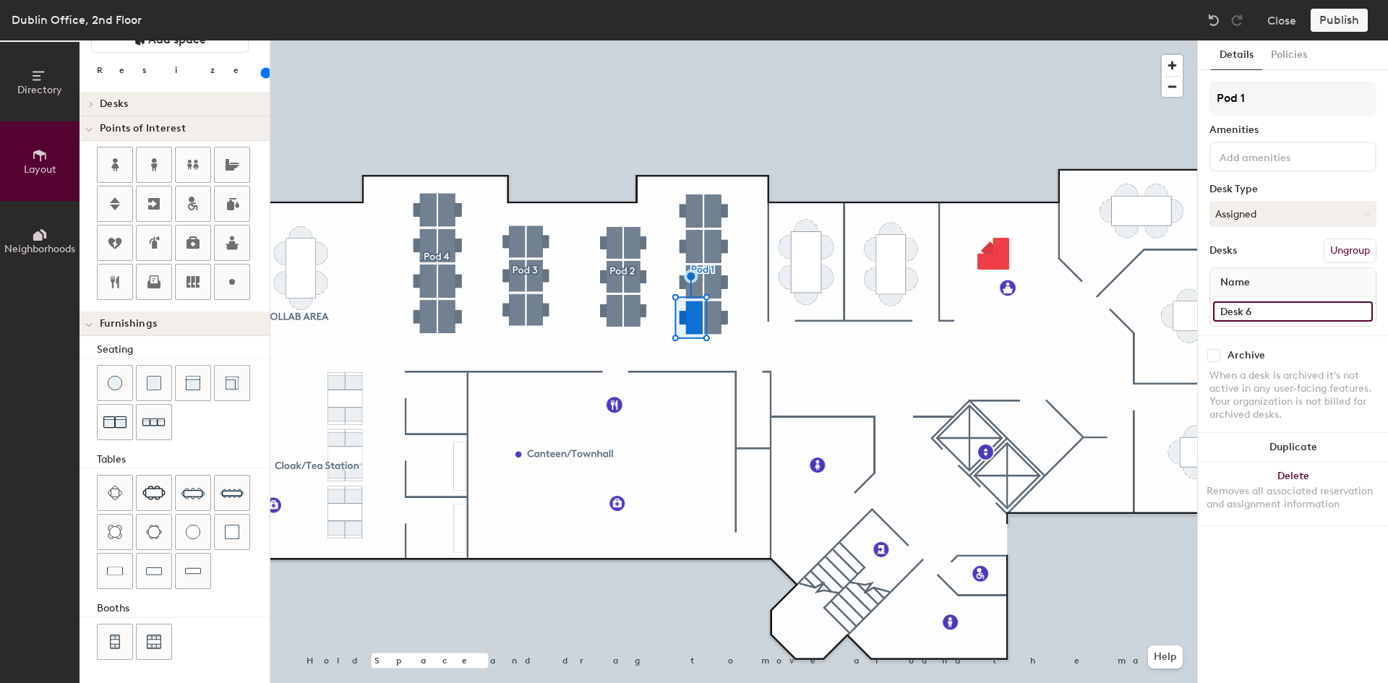
click at [1264, 313] on input "Desk 6" at bounding box center [1293, 311] width 160 height 20
click at [1270, 311] on input "Desk 6" at bounding box center [1293, 311] width 160 height 20
type input "Desk 005"
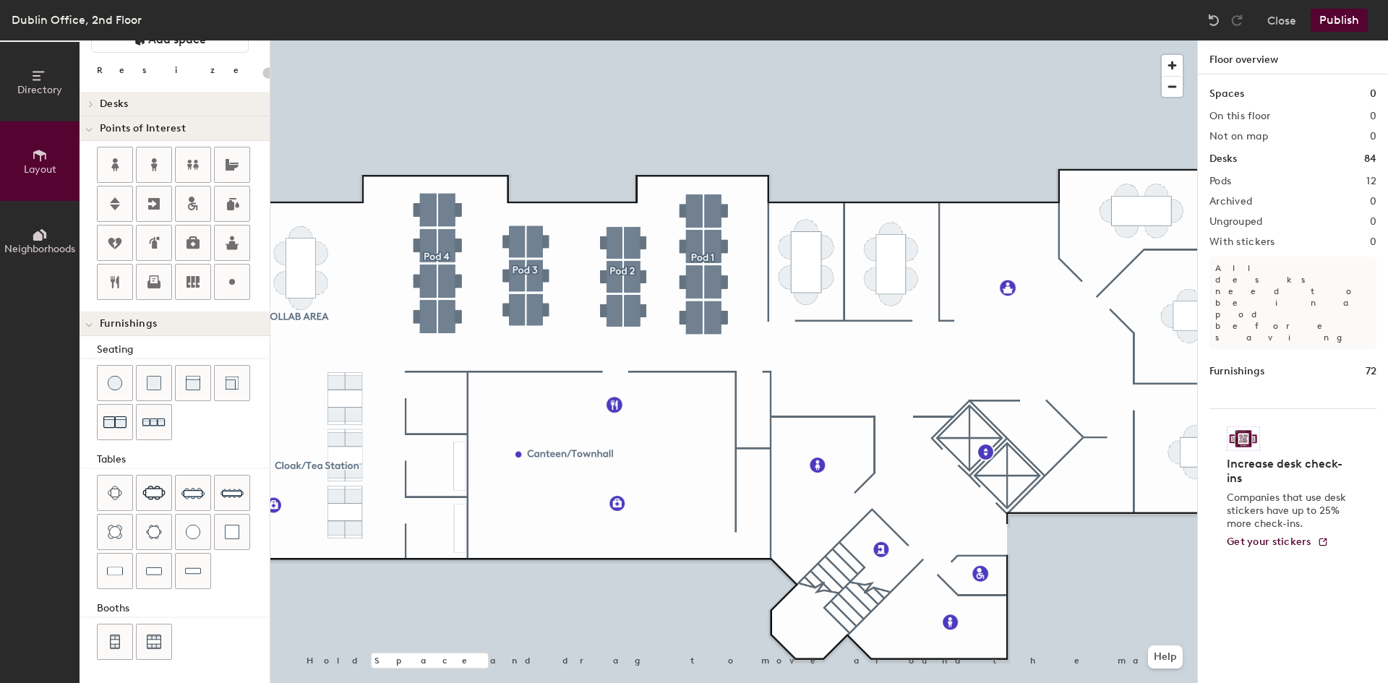
type input "140"
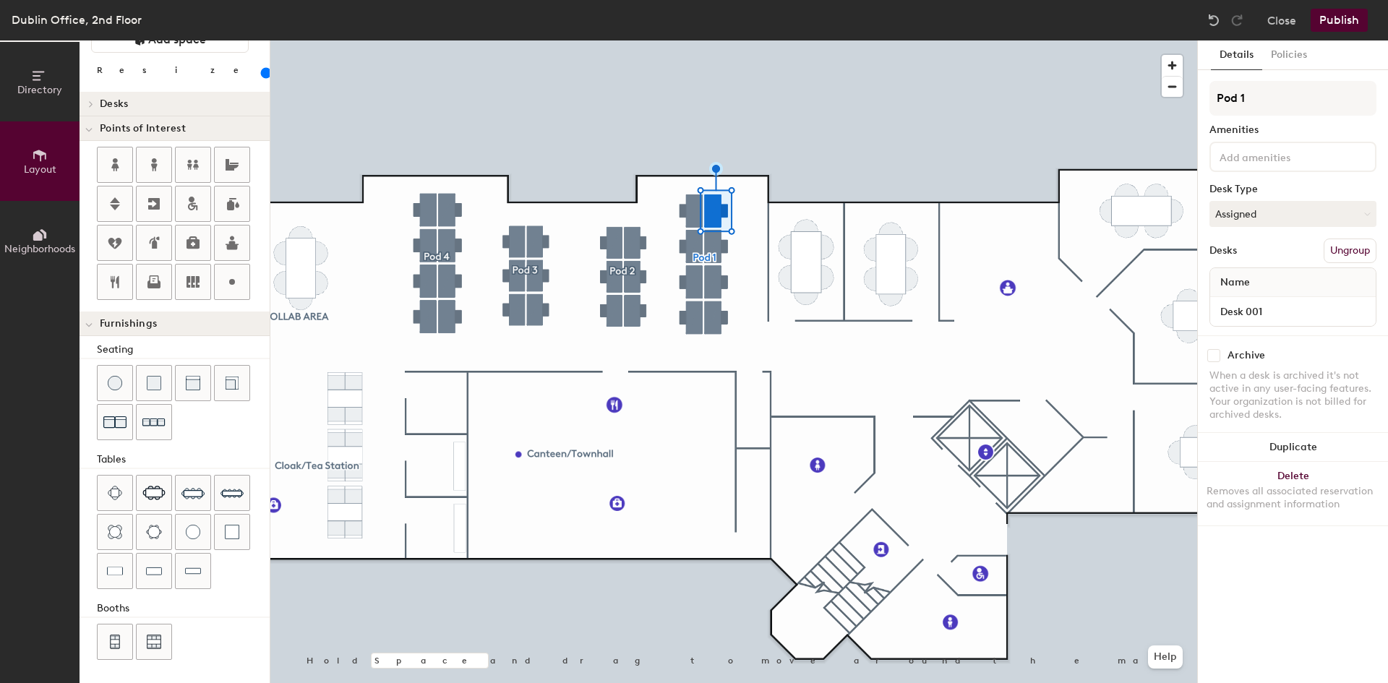
click at [695, 40] on div at bounding box center [733, 40] width 926 height 0
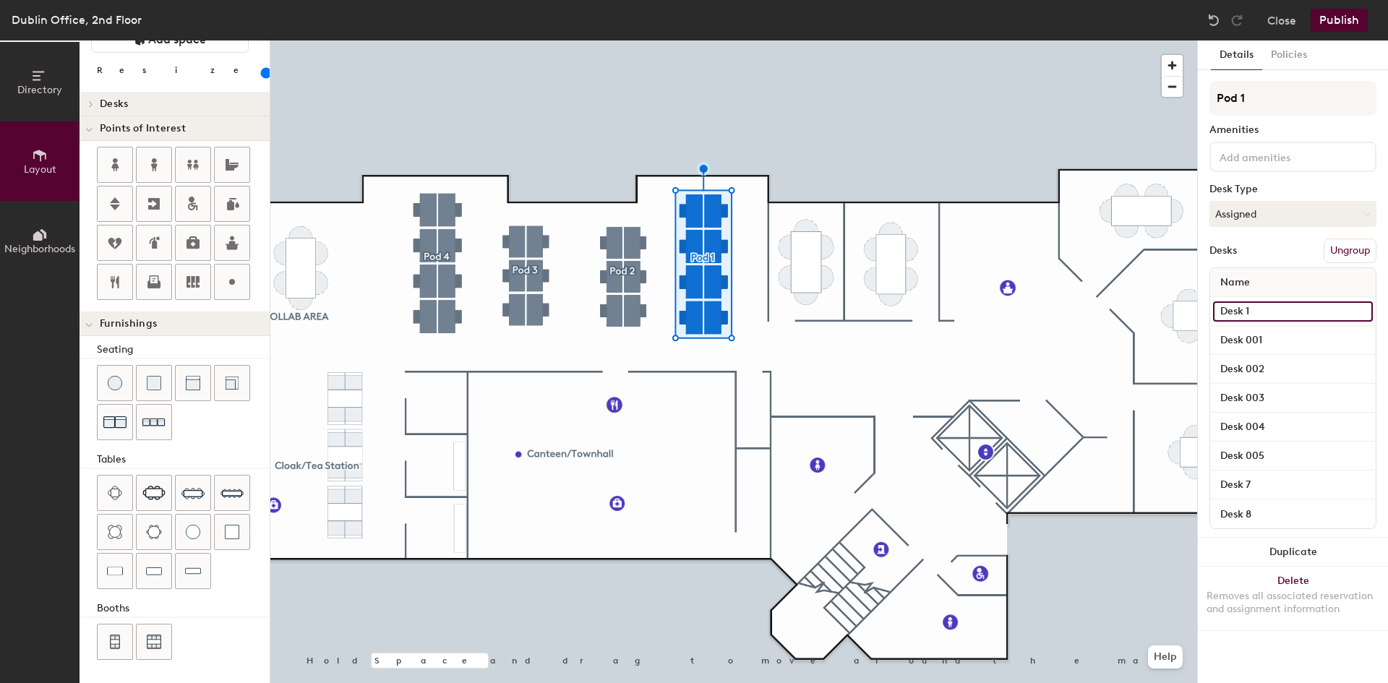
click at [1223, 313] on input "Desk 1" at bounding box center [1293, 311] width 160 height 20
type input "Desk 008"
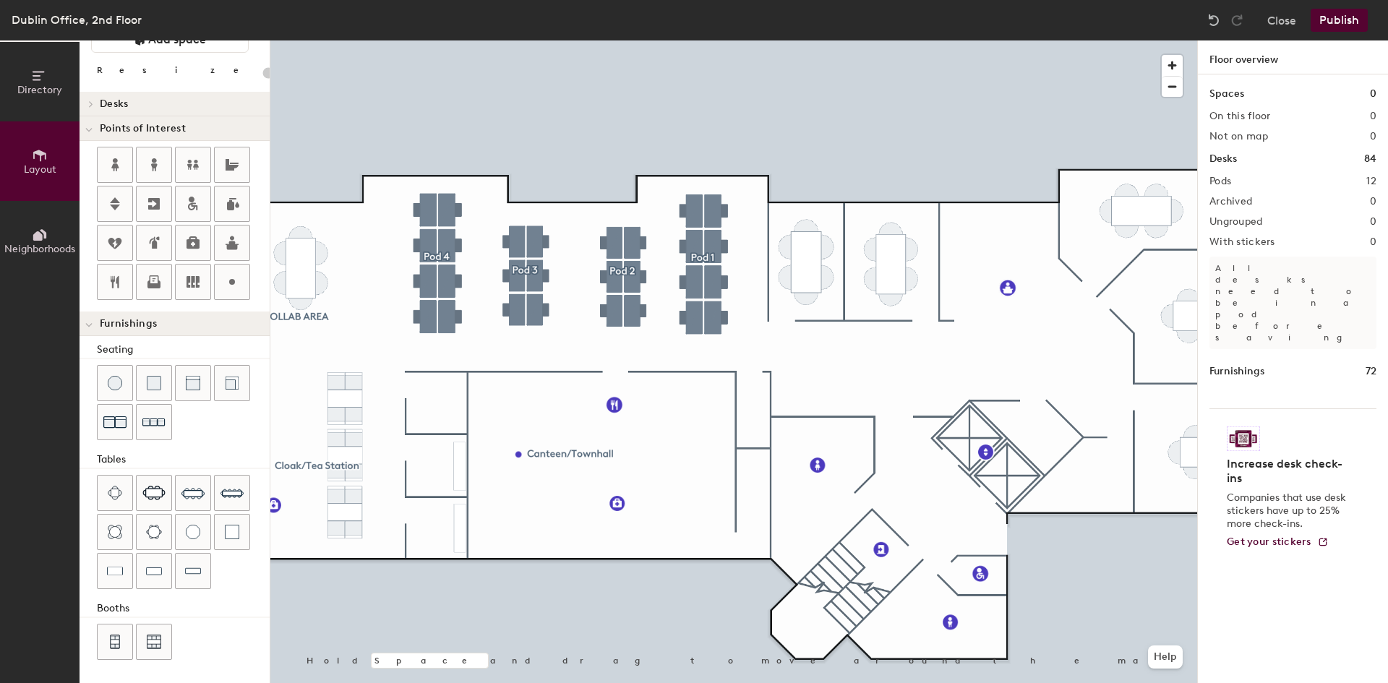
type input "140"
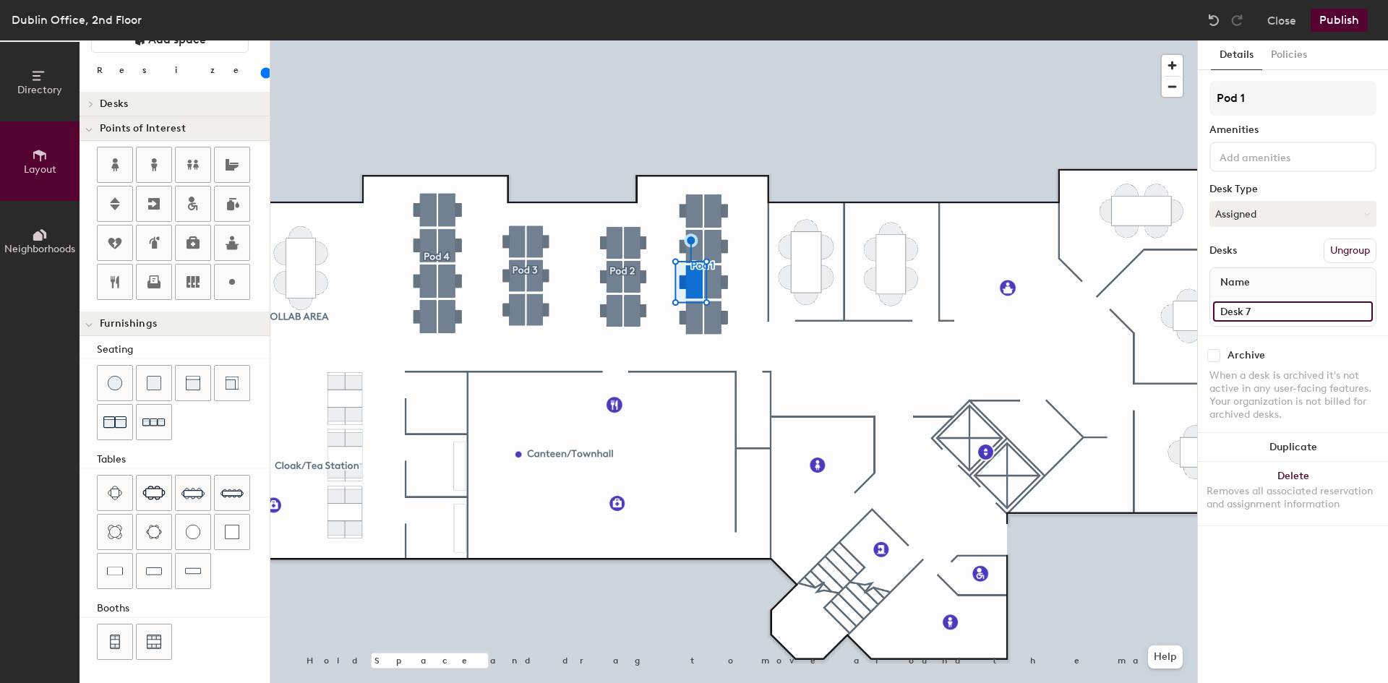
click at [1243, 314] on input "Desk 7" at bounding box center [1293, 311] width 160 height 20
click at [1257, 310] on input "Desk 7" at bounding box center [1293, 311] width 160 height 20
type input "Desk 006"
click at [1266, 311] on input "Desk 8" at bounding box center [1293, 311] width 160 height 20
click at [1275, 311] on input "Desk 8" at bounding box center [1293, 311] width 160 height 20
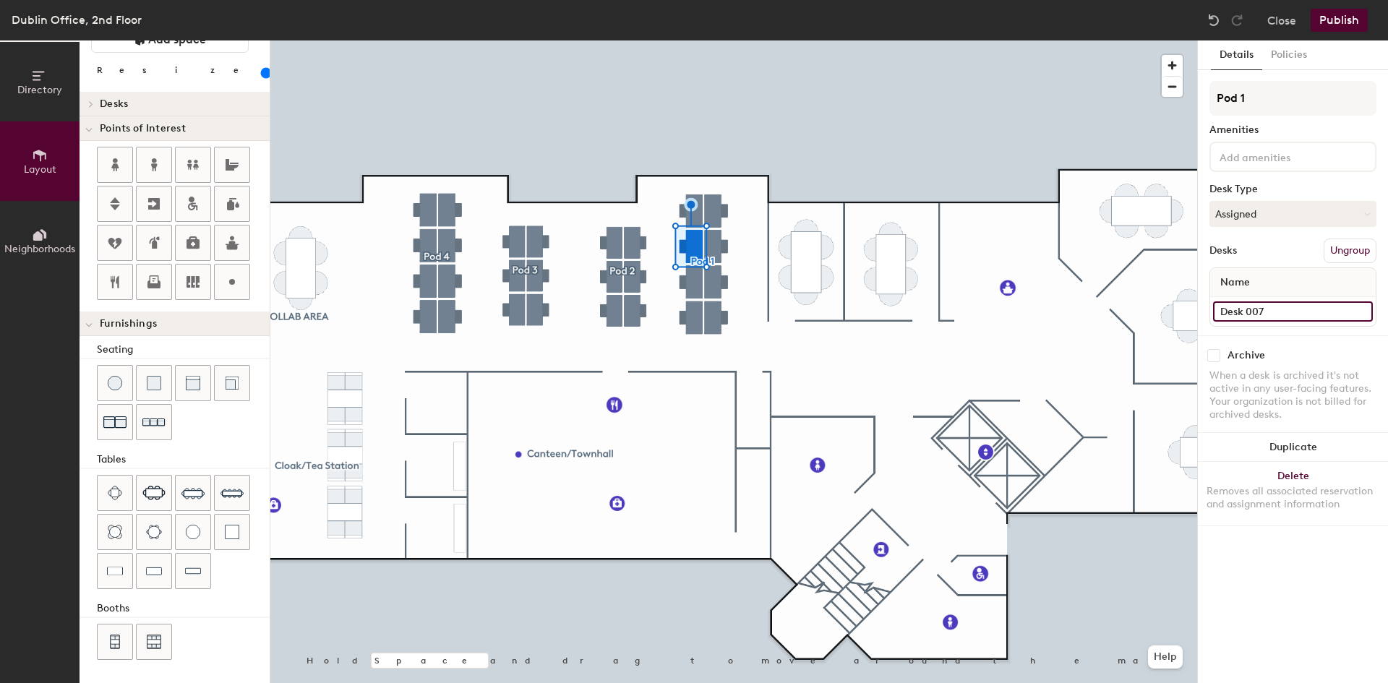
type input "Desk 007"
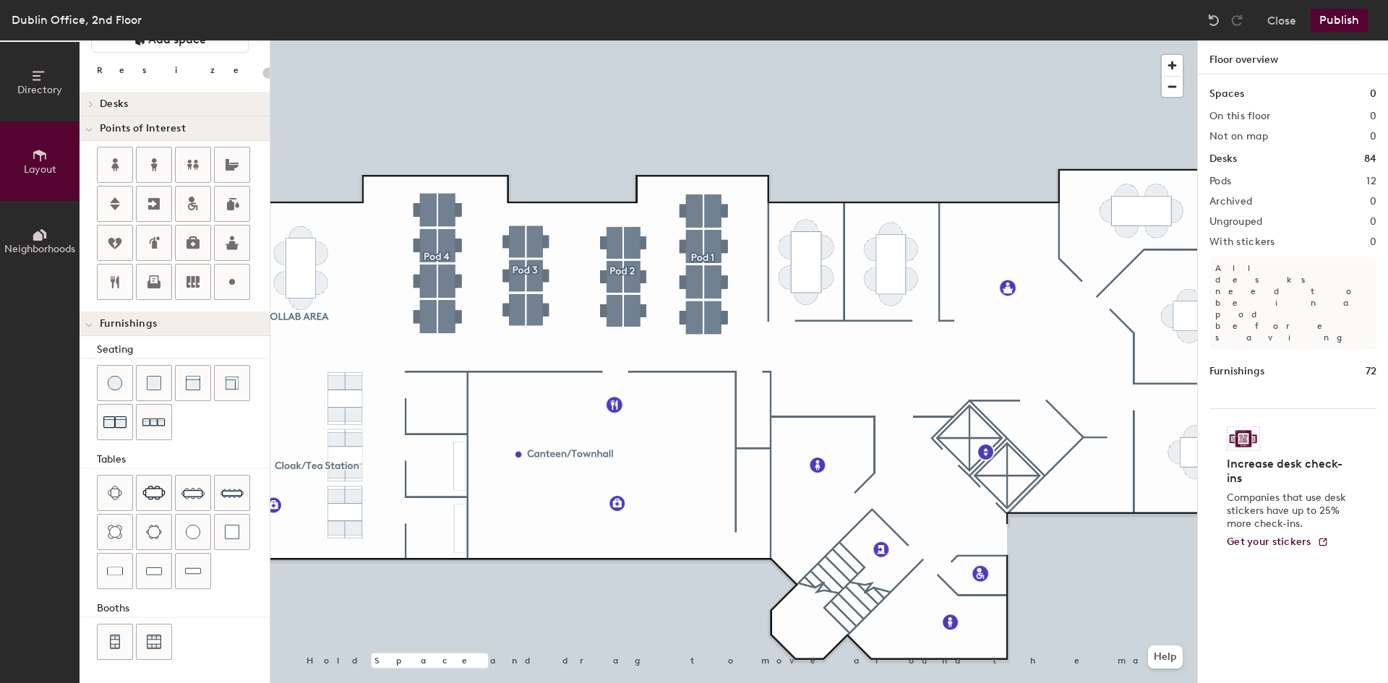
click at [444, 40] on div at bounding box center [733, 40] width 926 height 0
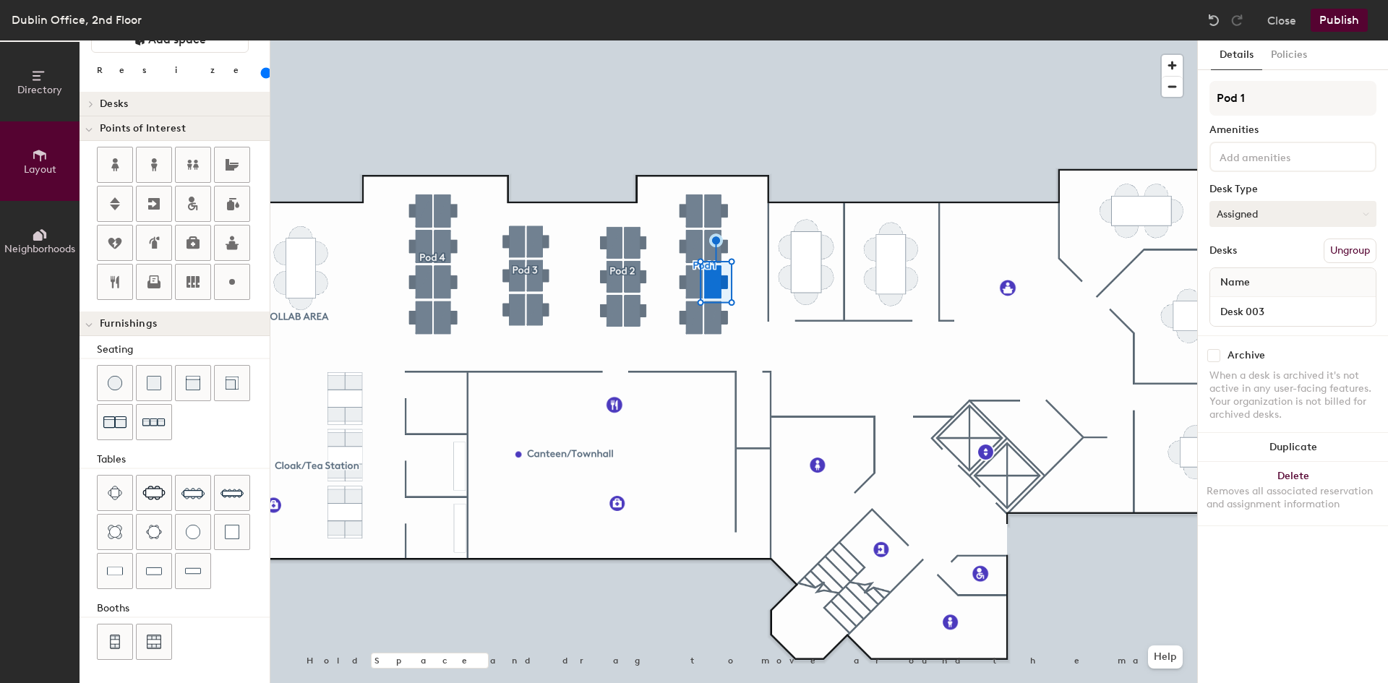
click at [1266, 218] on button "Assigned" at bounding box center [1292, 214] width 167 height 26
click at [1229, 279] on div "Hot" at bounding box center [1282, 281] width 145 height 22
click at [1278, 218] on button "Assigned" at bounding box center [1292, 214] width 167 height 26
click at [1260, 281] on div "Hot" at bounding box center [1282, 281] width 145 height 22
click at [1268, 218] on button "Assigned" at bounding box center [1292, 214] width 167 height 26
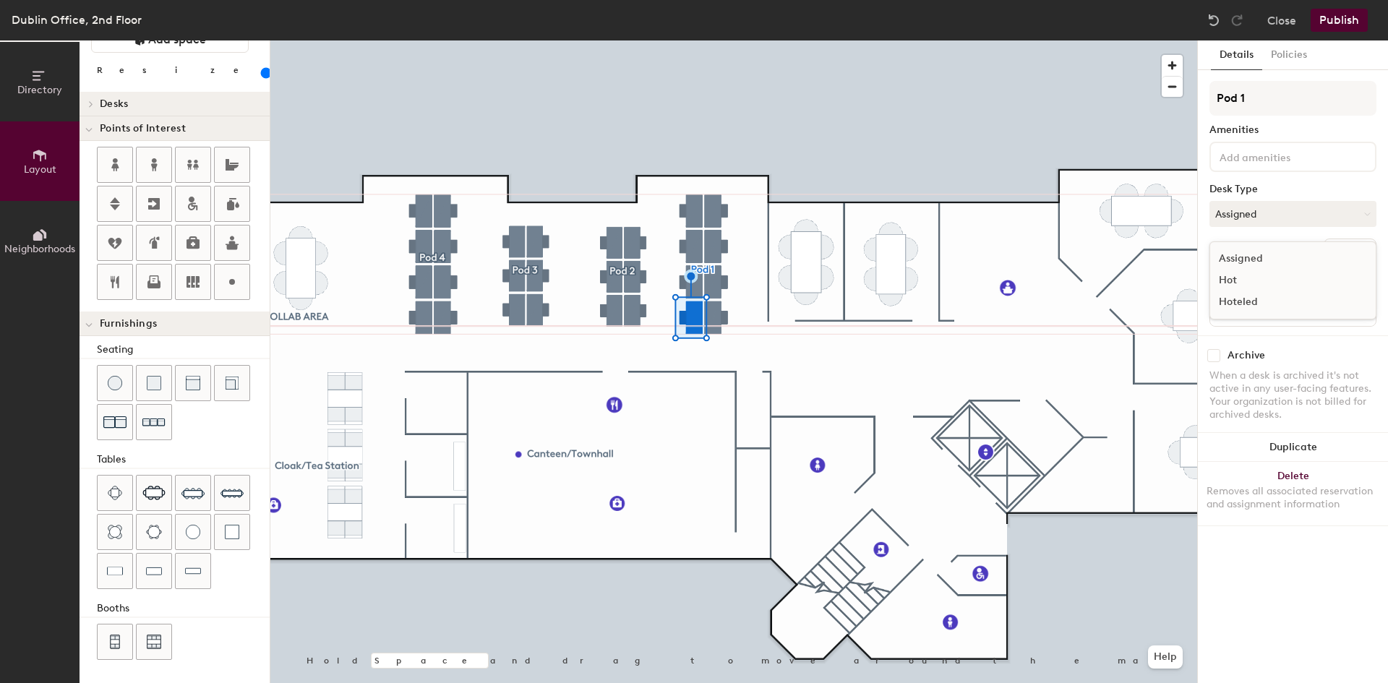
click at [1255, 278] on div "Hot" at bounding box center [1282, 281] width 145 height 22
click at [1244, 219] on button "Assigned" at bounding box center [1292, 214] width 167 height 26
click at [1239, 275] on div "Hot" at bounding box center [1282, 281] width 145 height 22
click at [1243, 210] on button "Assigned" at bounding box center [1292, 214] width 167 height 26
click at [1250, 275] on div "Hot" at bounding box center [1282, 281] width 145 height 22
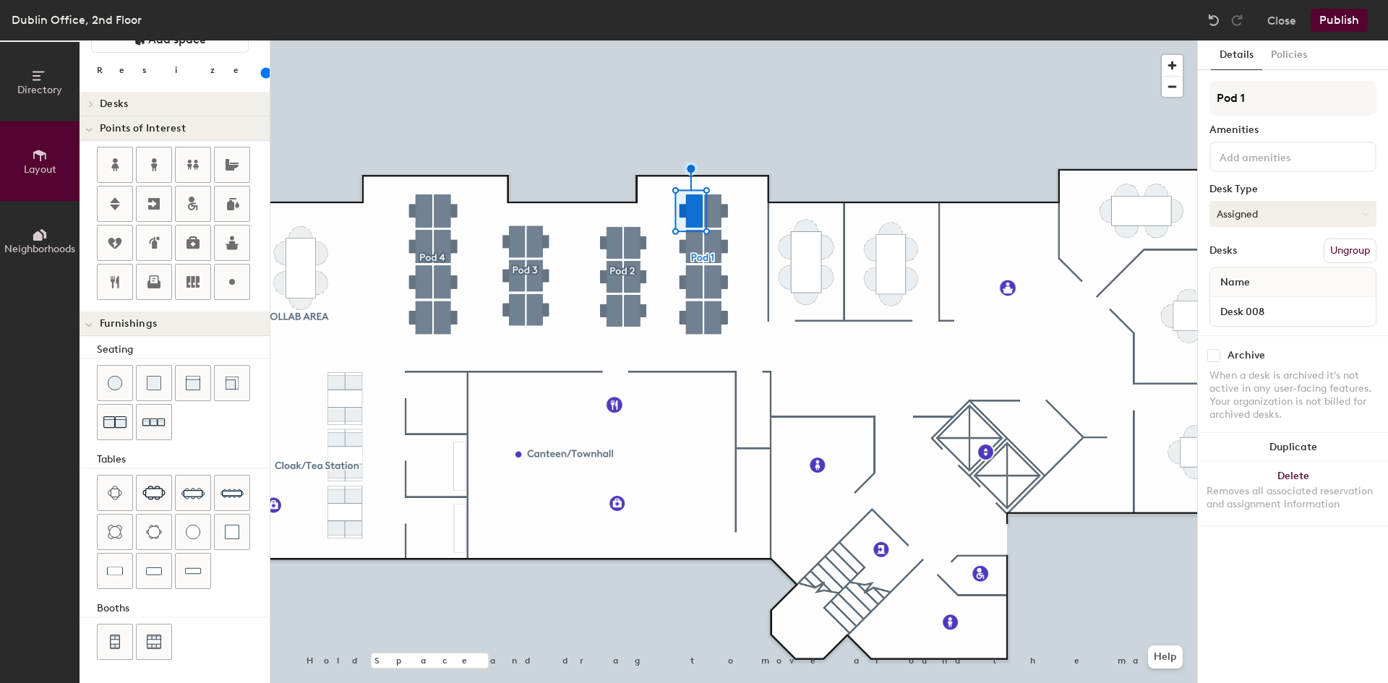
click at [1276, 217] on button "Assigned" at bounding box center [1292, 214] width 167 height 26
click at [1264, 279] on div "Hot" at bounding box center [1282, 281] width 145 height 22
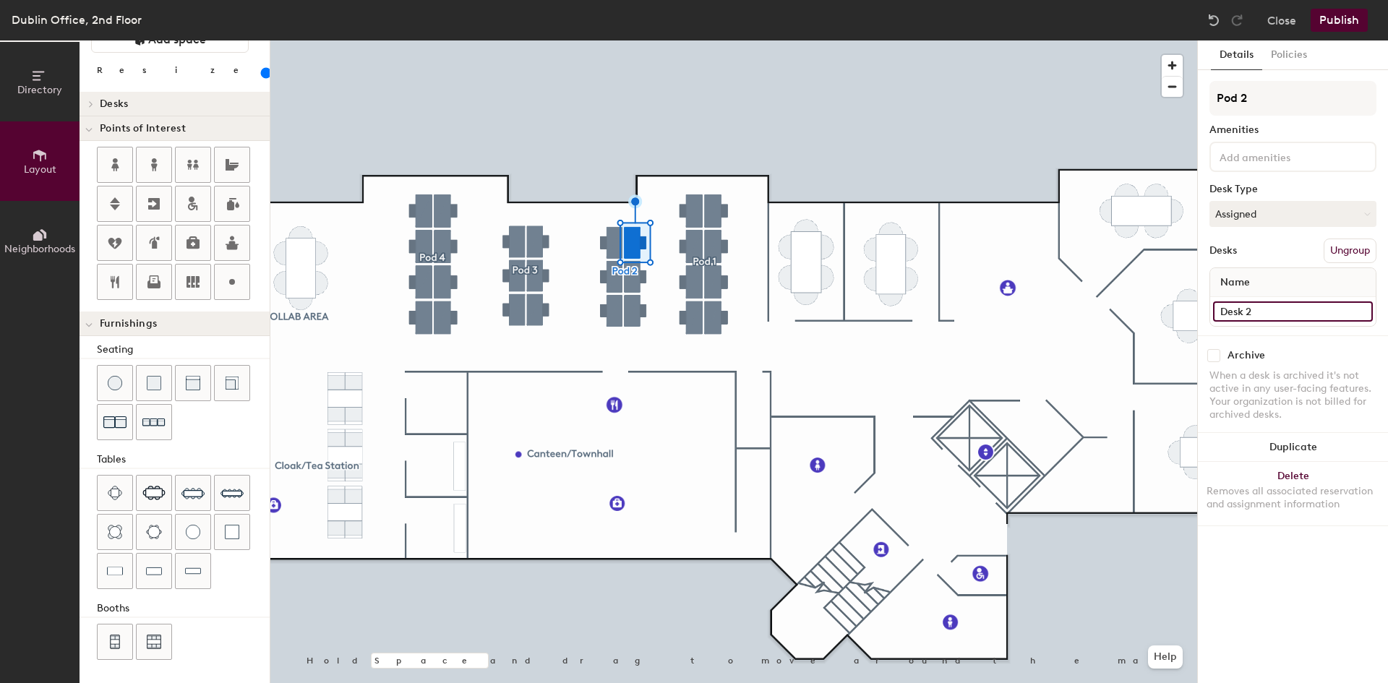
type input "140"
click at [1260, 317] on input "Desk 2" at bounding box center [1293, 311] width 160 height 20
click at [1266, 316] on input "Desk 2" at bounding box center [1293, 311] width 160 height 20
type input "Desk"
type input "140"
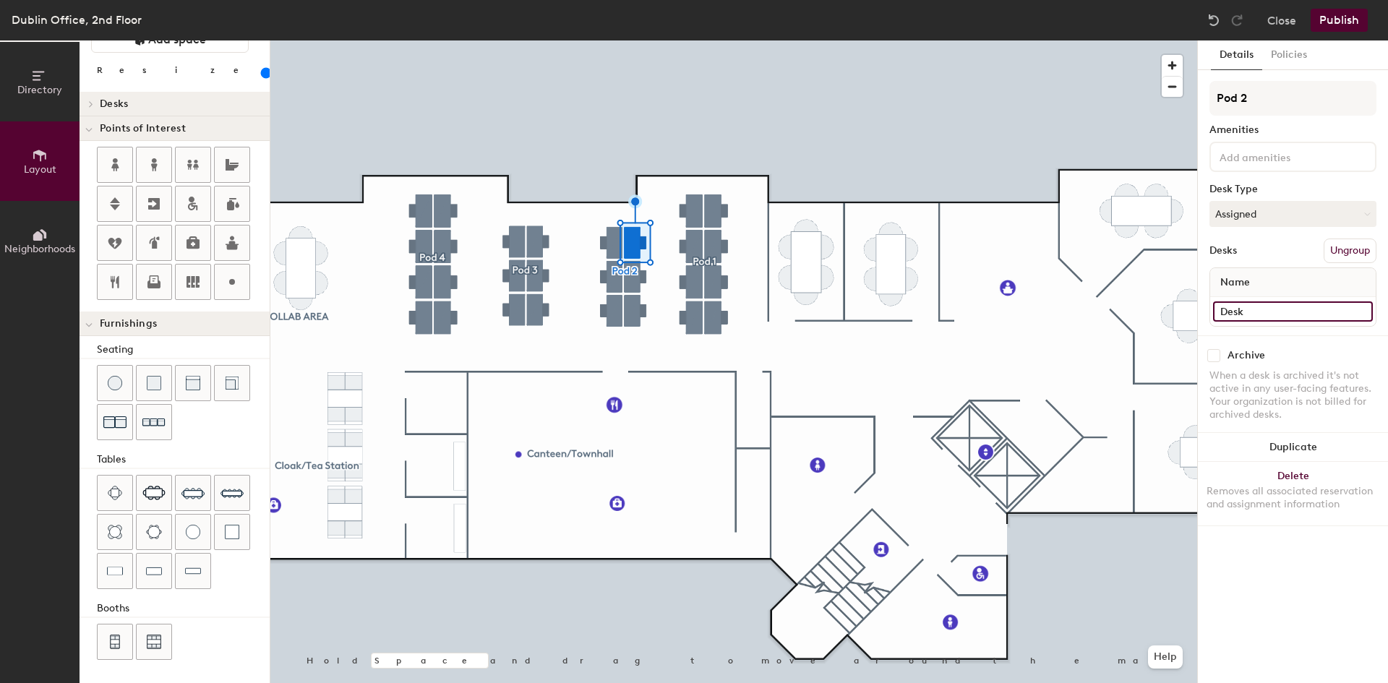
type input "Desk 0"
type input "140"
type input "Desk 00"
type input "140"
type input "Desk 009"
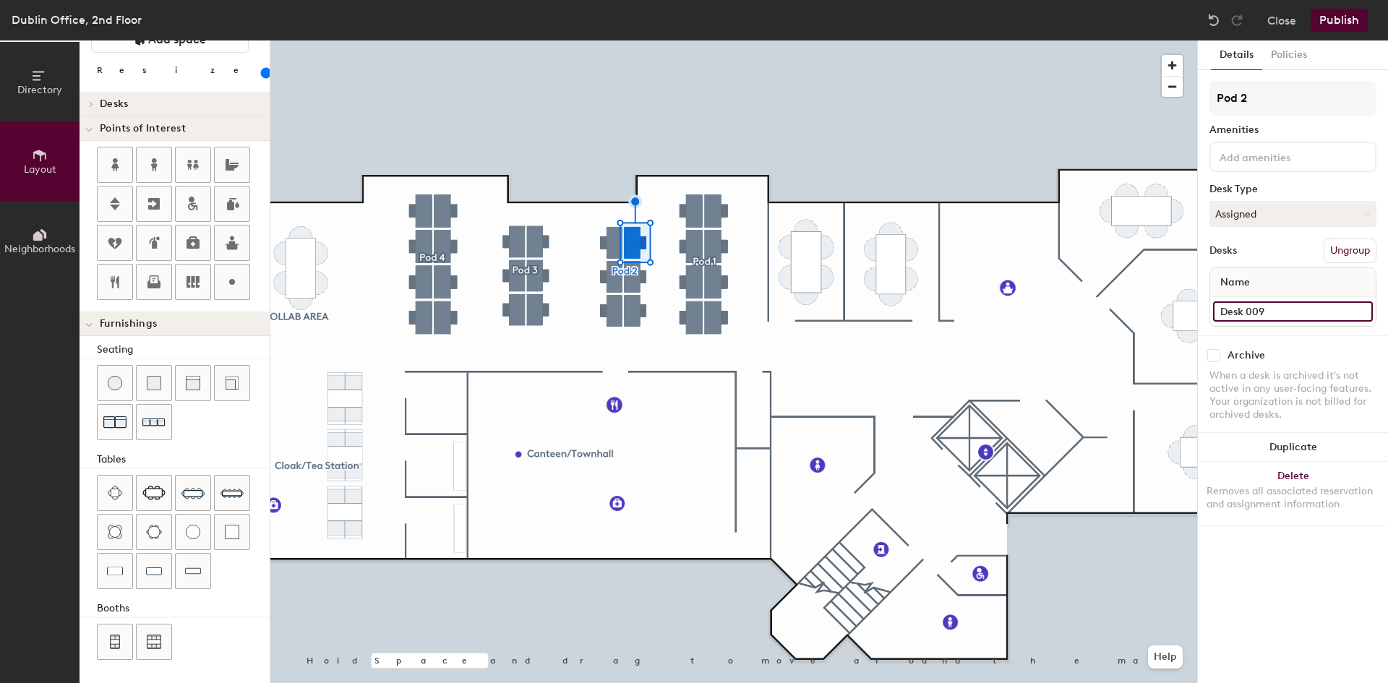
type input "140"
type input "Desk 009"
click at [1264, 318] on input "Desk 1" at bounding box center [1293, 311] width 160 height 20
type input "140"
click at [1266, 316] on input "Desk 1" at bounding box center [1293, 311] width 160 height 20
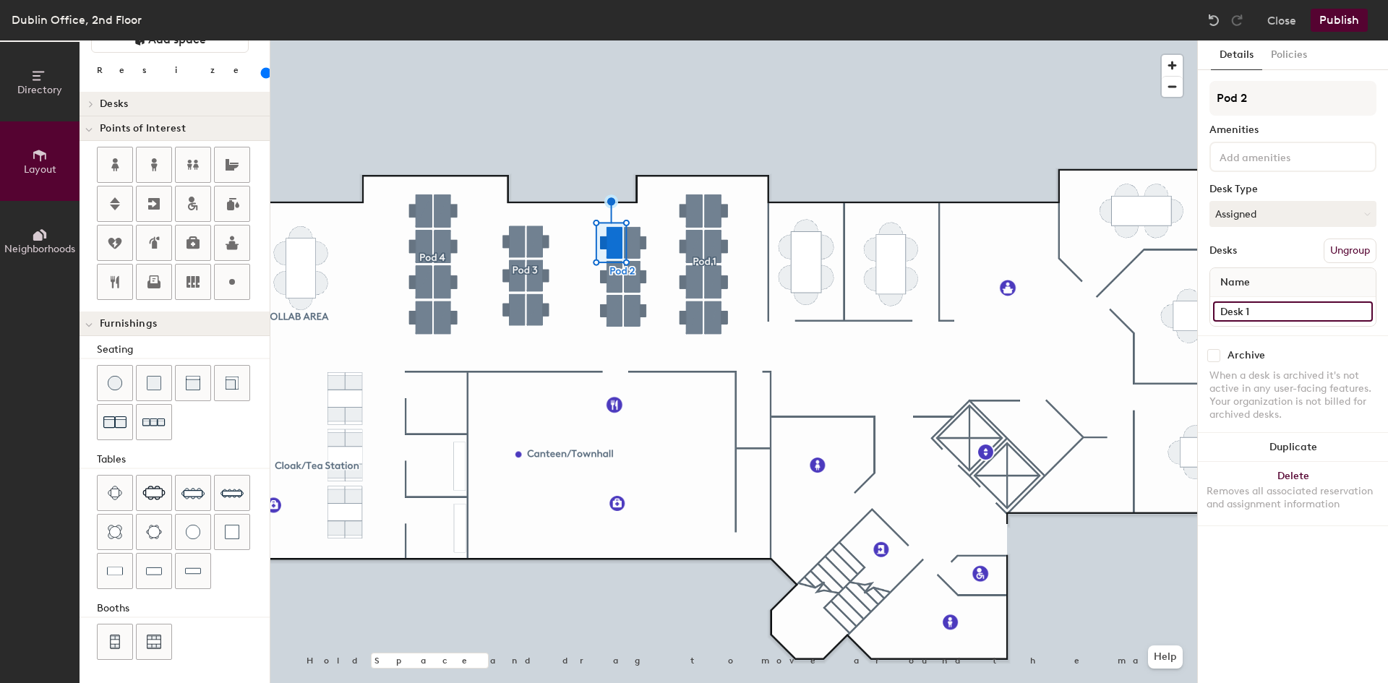
type input "Desk"
type input "140"
type input "Desk 0"
type input "140"
type input "Desk 01"
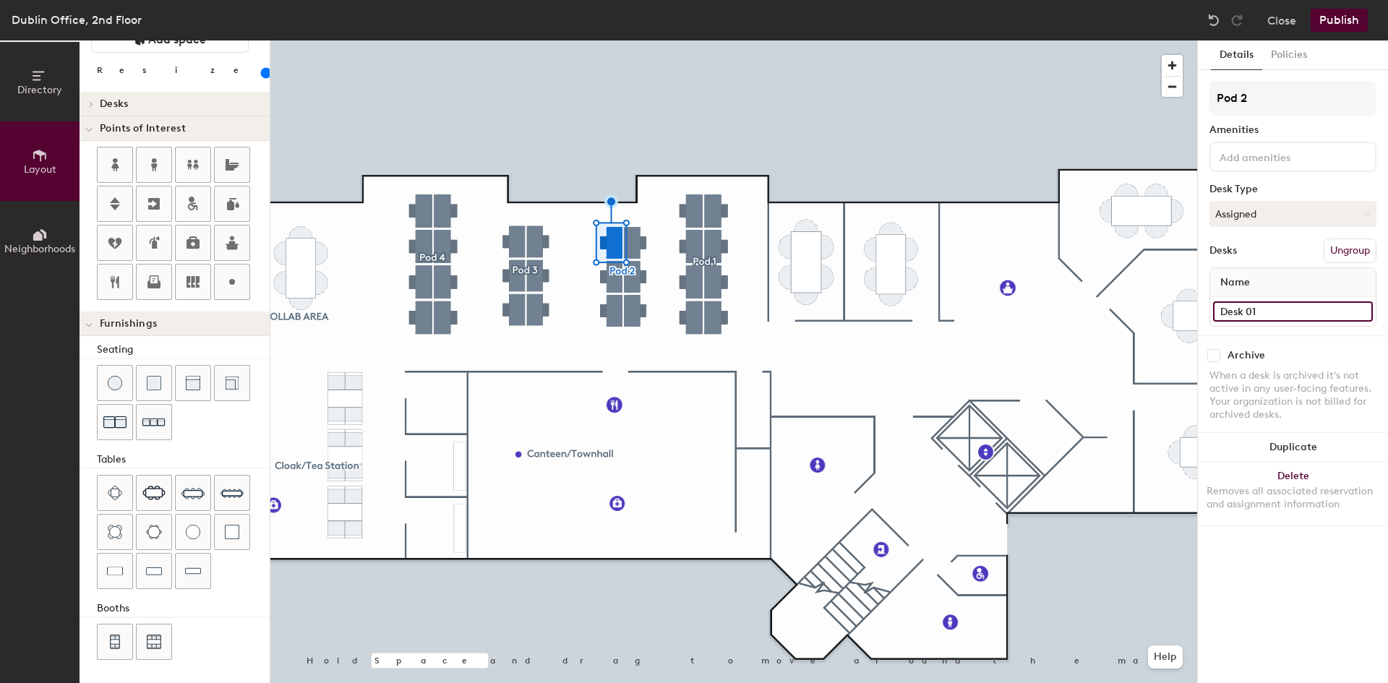
type input "140"
type input "Desk 014"
type input "140"
type input "Desk 014"
type input "140"
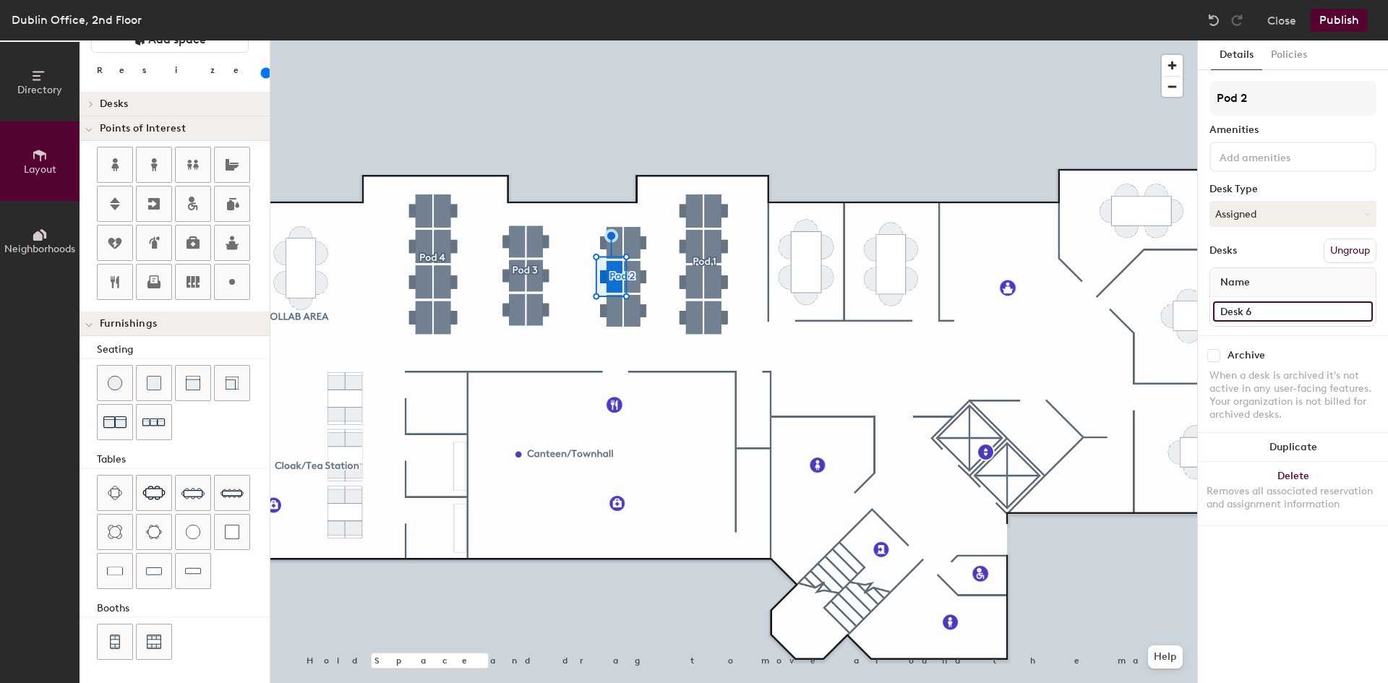
click at [1268, 311] on input "Desk 6" at bounding box center [1293, 311] width 160 height 20
type input "Desk"
type input "140"
type input "Desk 0"
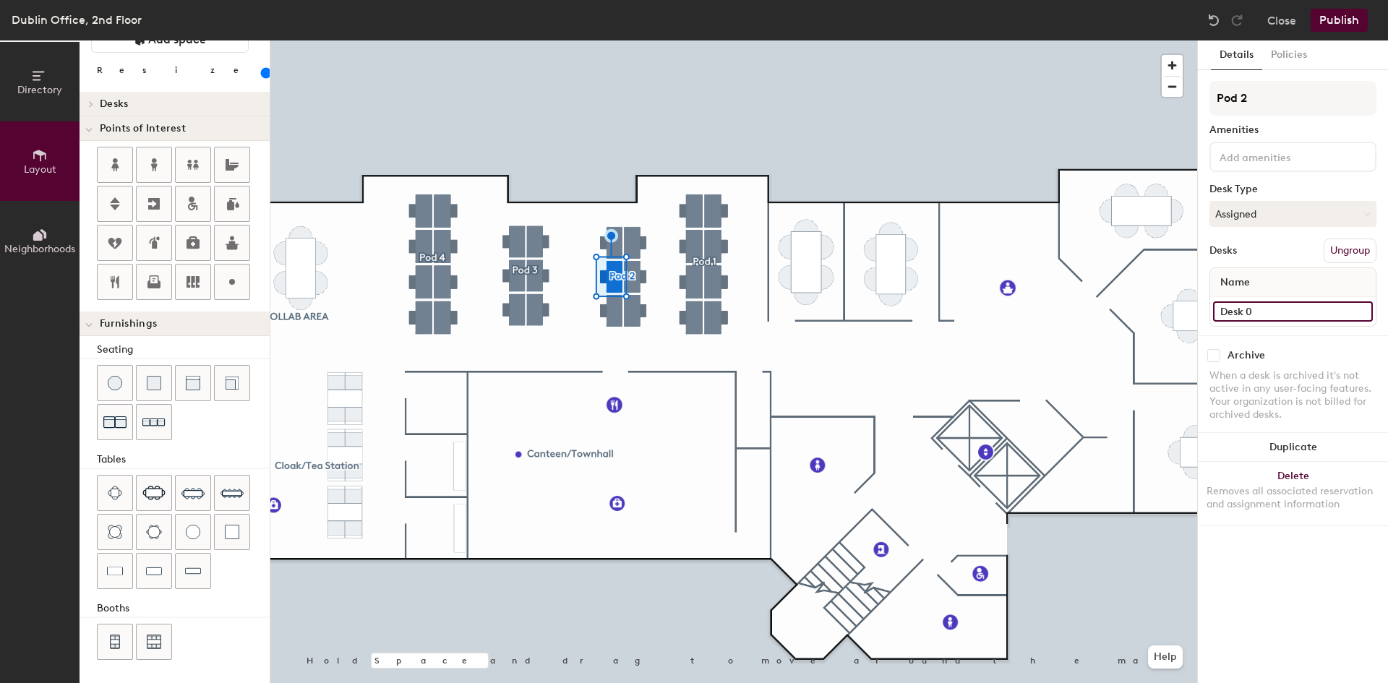
type input "140"
type input "Desk 0163"
type input "140"
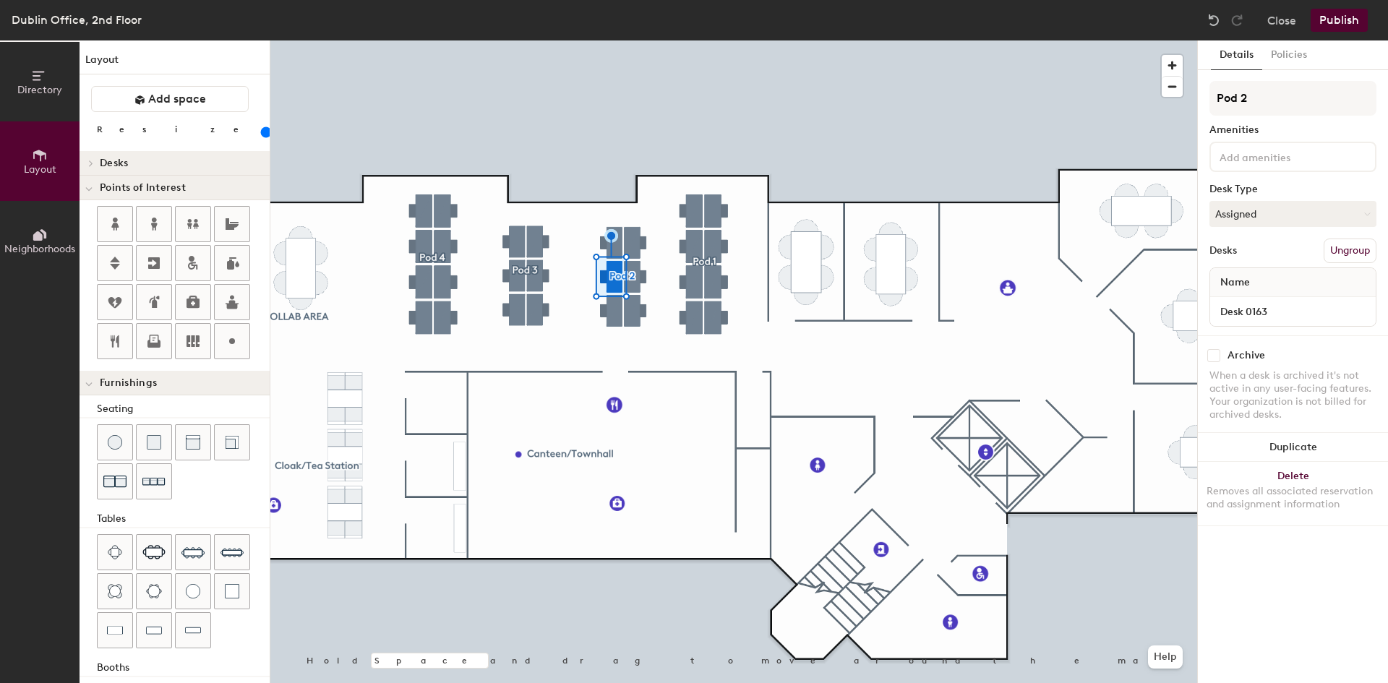
scroll to position [59, 0]
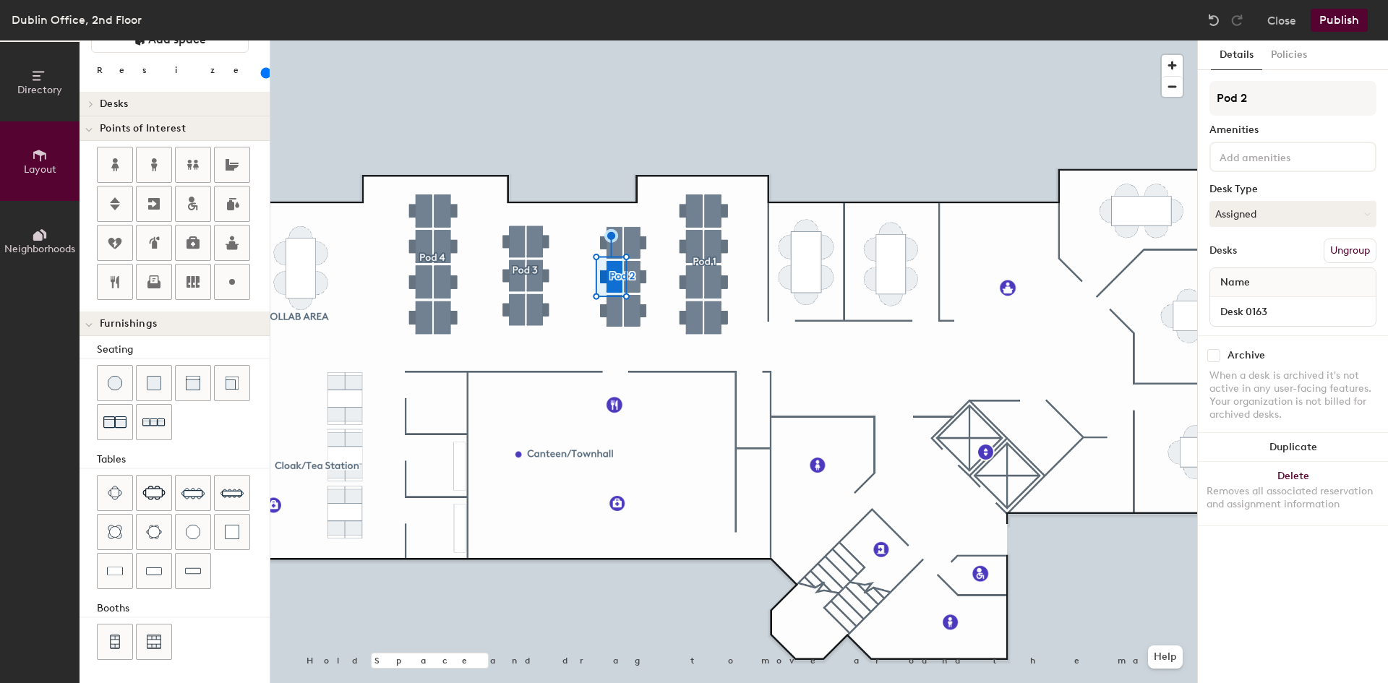
type input "140"
type input "Desk 01"
type input "140"
type input "Desk 013"
type input "140"
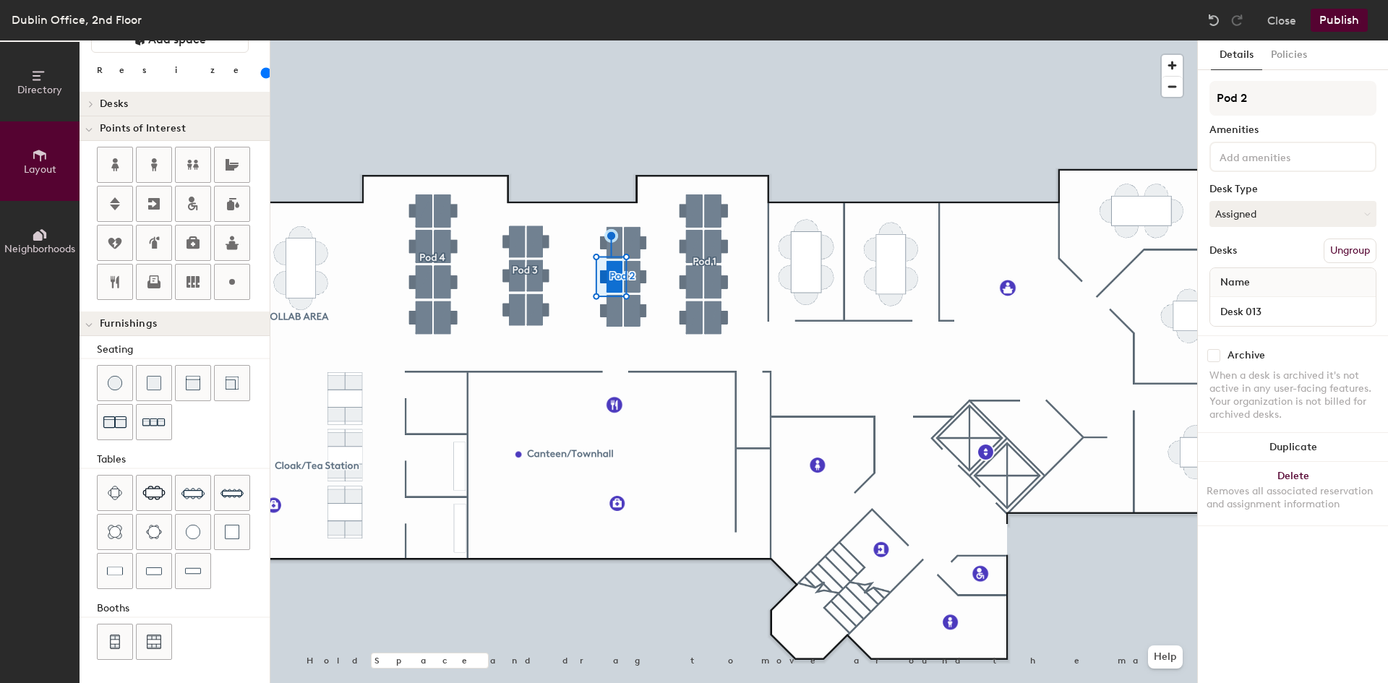
type input "Desk 013"
click at [617, 40] on div at bounding box center [733, 40] width 926 height 0
type input "140"
click at [1260, 307] on input "Desk 5" at bounding box center [1293, 311] width 160 height 20
click at [1270, 309] on input "Desk 5" at bounding box center [1293, 311] width 160 height 20
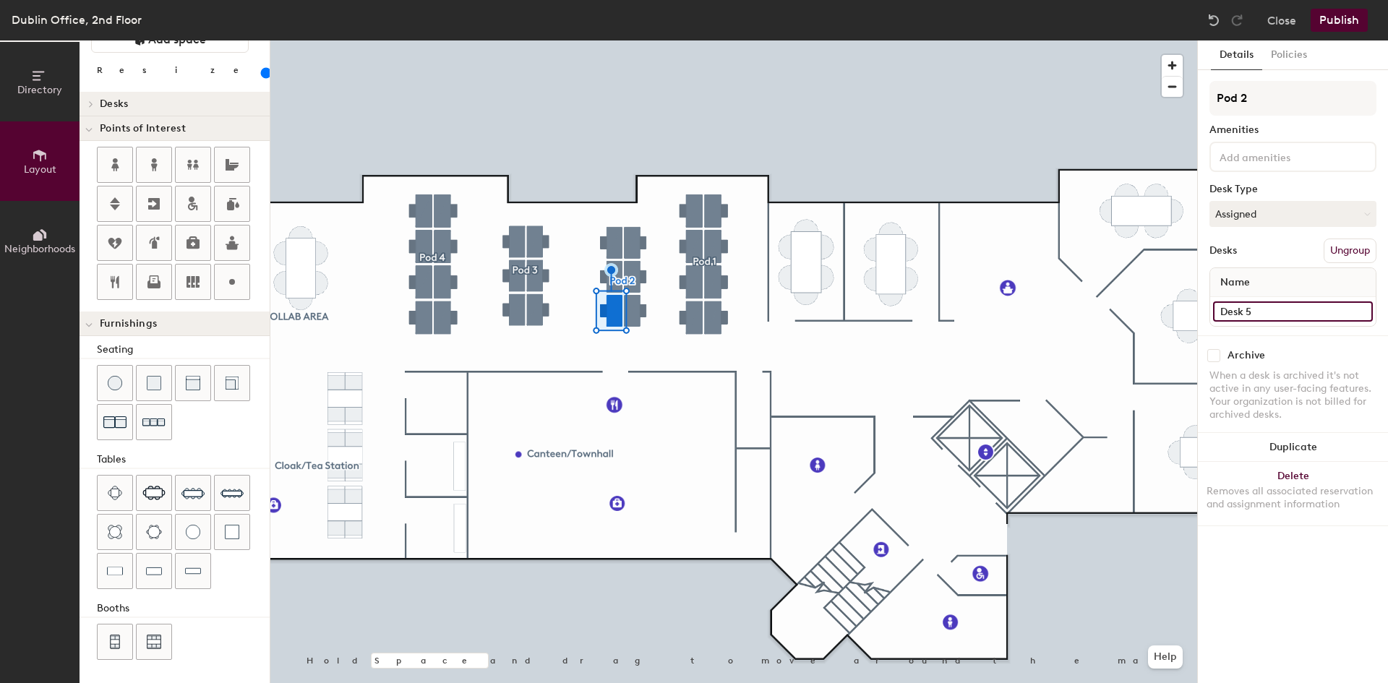
type input "Desk"
type input "140"
type input "Desk 0"
type input "140"
type input "Desk 012"
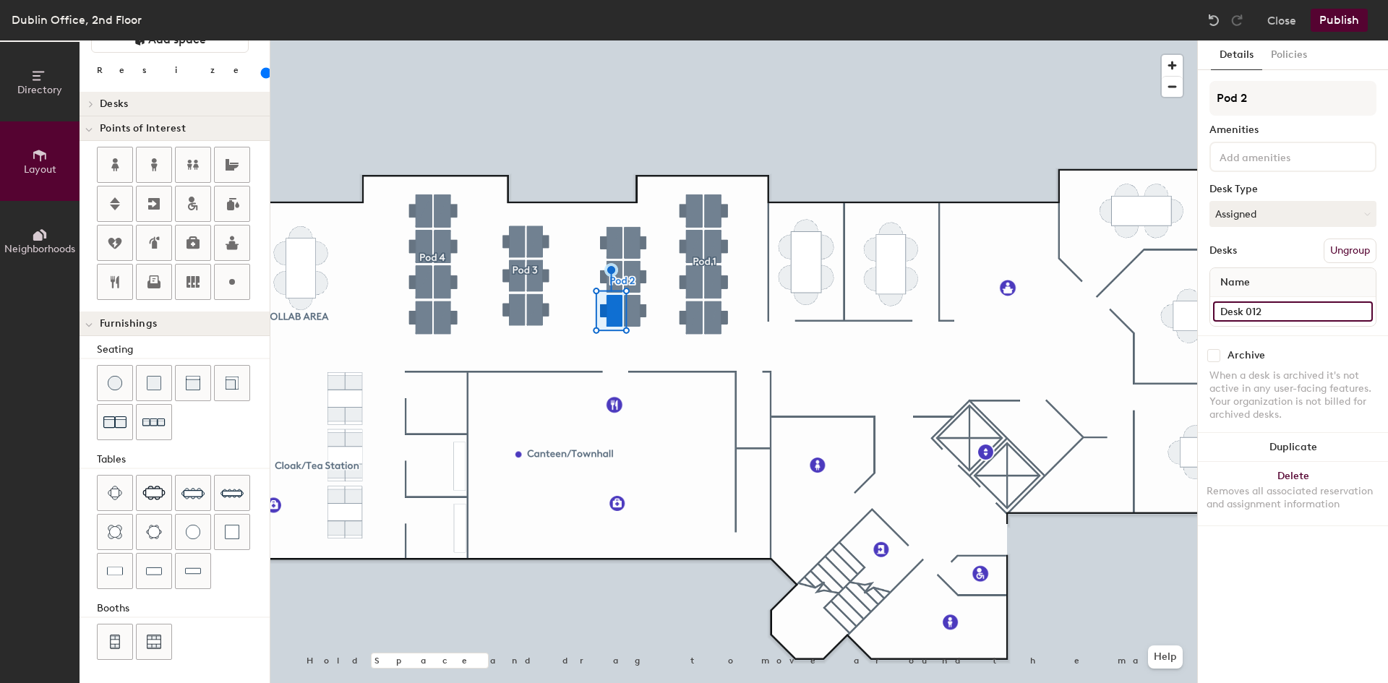
type input "140"
type input "Desk 012"
click at [1281, 314] on input "Desk 4" at bounding box center [1293, 311] width 160 height 20
type input "140"
click at [1288, 311] on input "Desk 4" at bounding box center [1293, 311] width 160 height 20
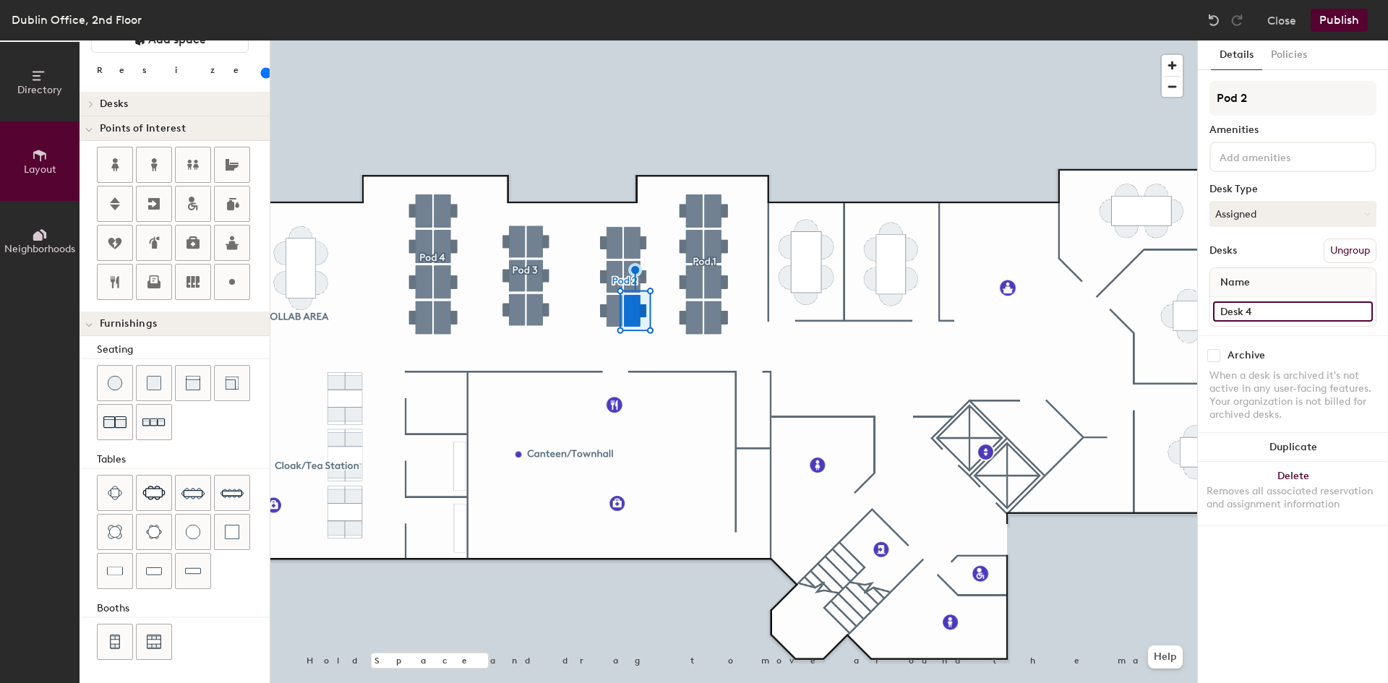
type input "Desk"
type input "140"
type input "Desk 0"
type input "140"
type input "Desk 011"
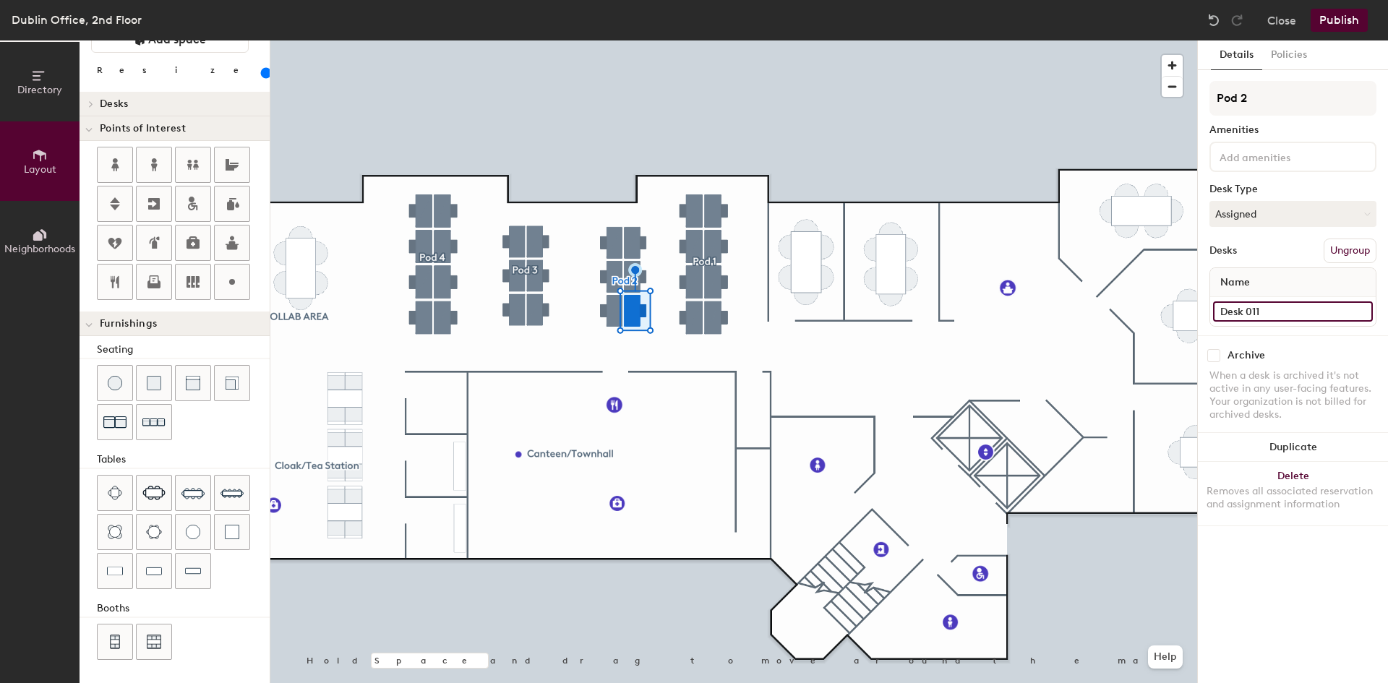
type input "140"
type input "Desk 011"
click at [1280, 305] on input "Desk 3" at bounding box center [1293, 311] width 160 height 20
type input "140"
click at [1285, 308] on input "Desk 3" at bounding box center [1293, 311] width 160 height 20
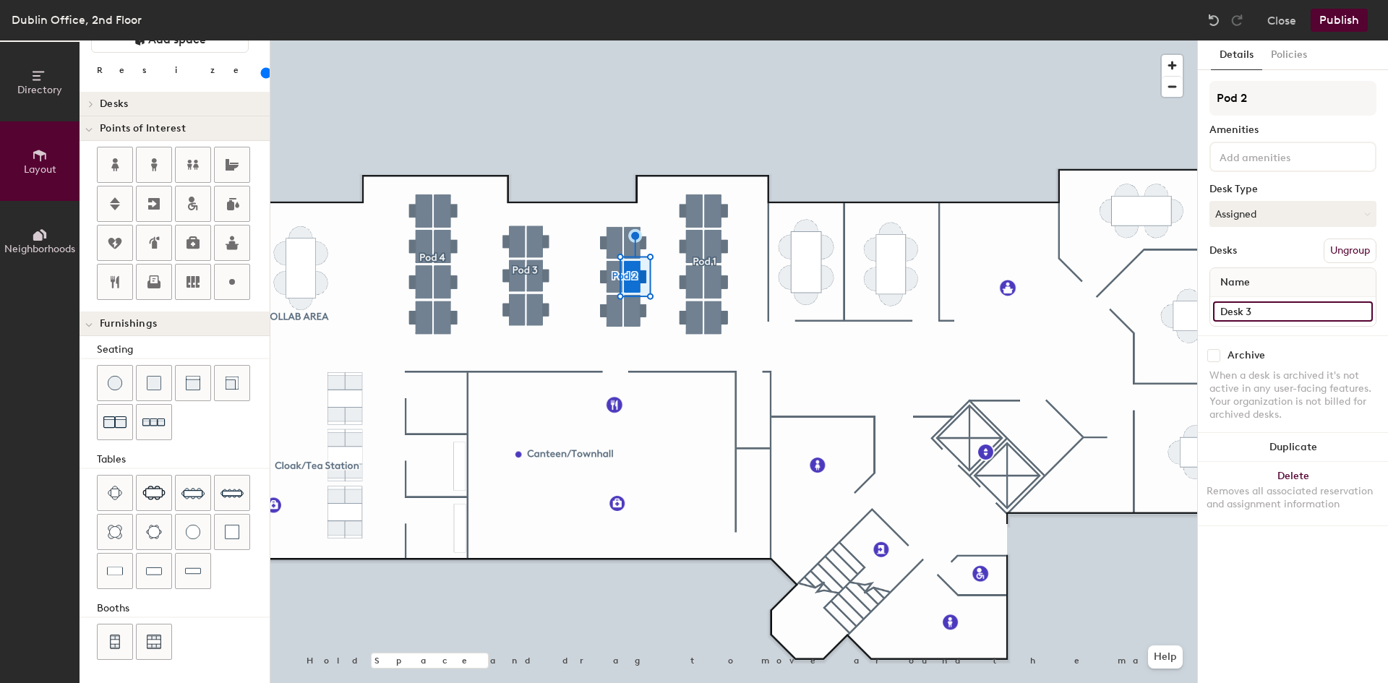
type input "Desk"
type input "140"
type input "Desk 010"
type input "140"
type input "Desk 010"
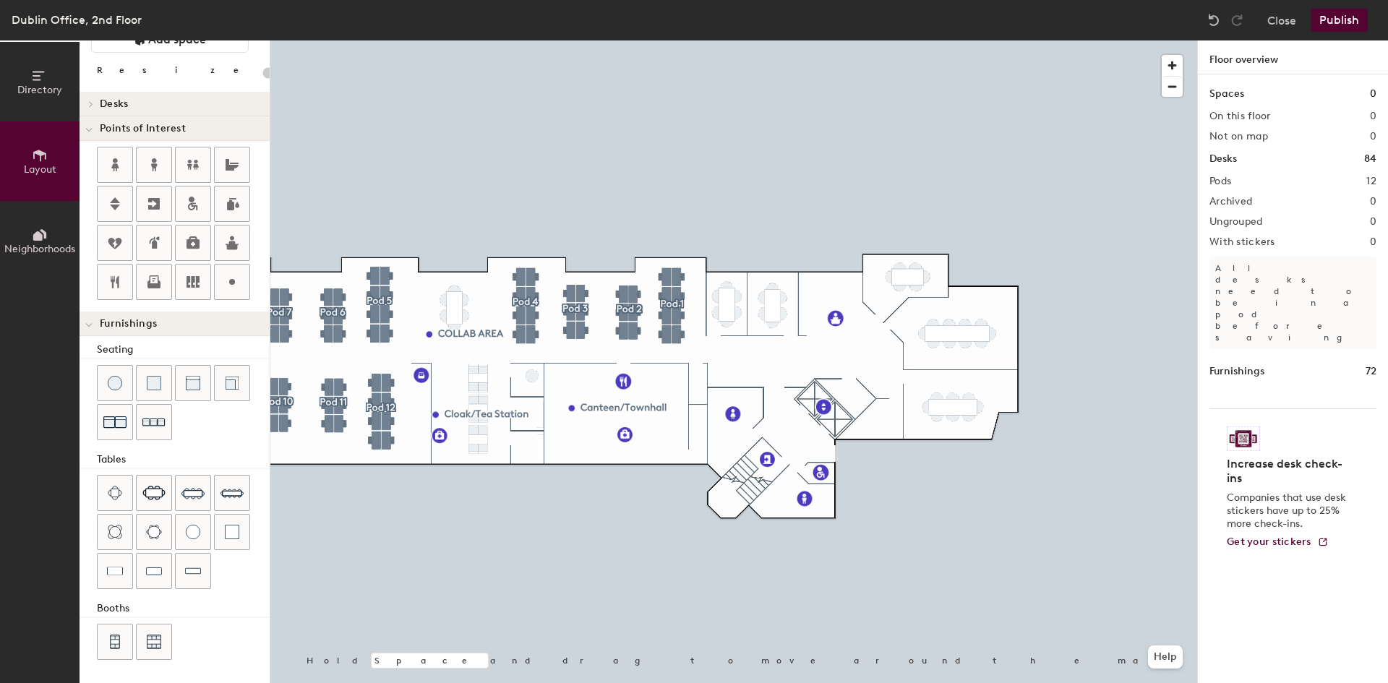
click at [532, 374] on div "Directory Layout Neighborhoods Layout Add space Resize Desks Points of Interest…" at bounding box center [694, 361] width 1388 height 642
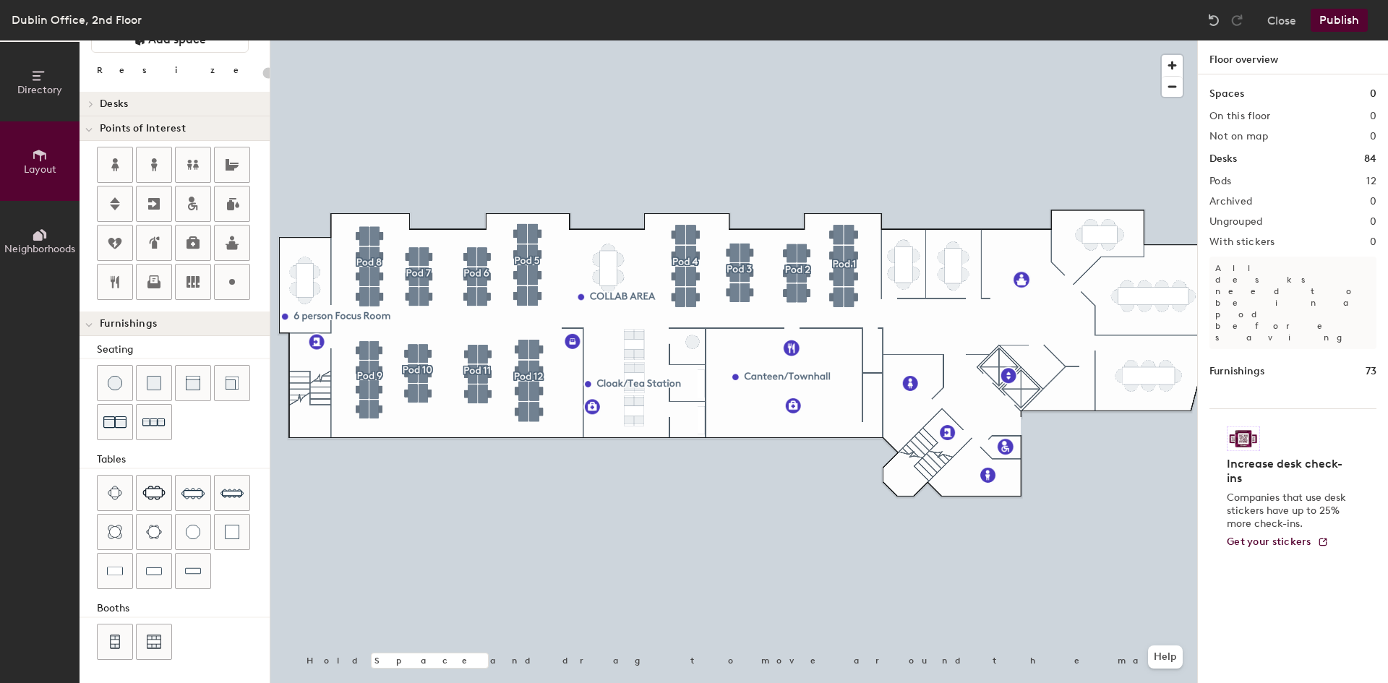
click at [1265, 61] on h1 "Floor overview" at bounding box center [1292, 57] width 190 height 34
click at [1291, 25] on button "Close" at bounding box center [1281, 20] width 29 height 23
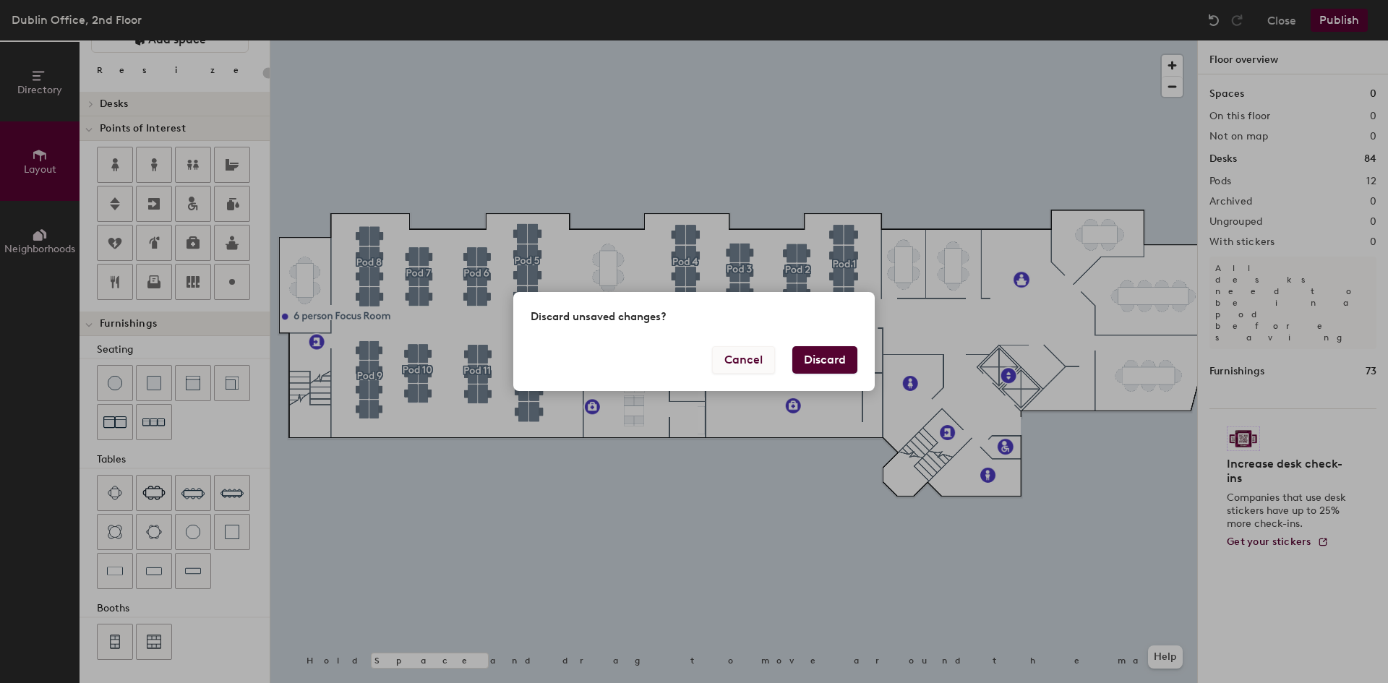
click at [736, 357] on button "Cancel" at bounding box center [743, 359] width 63 height 27
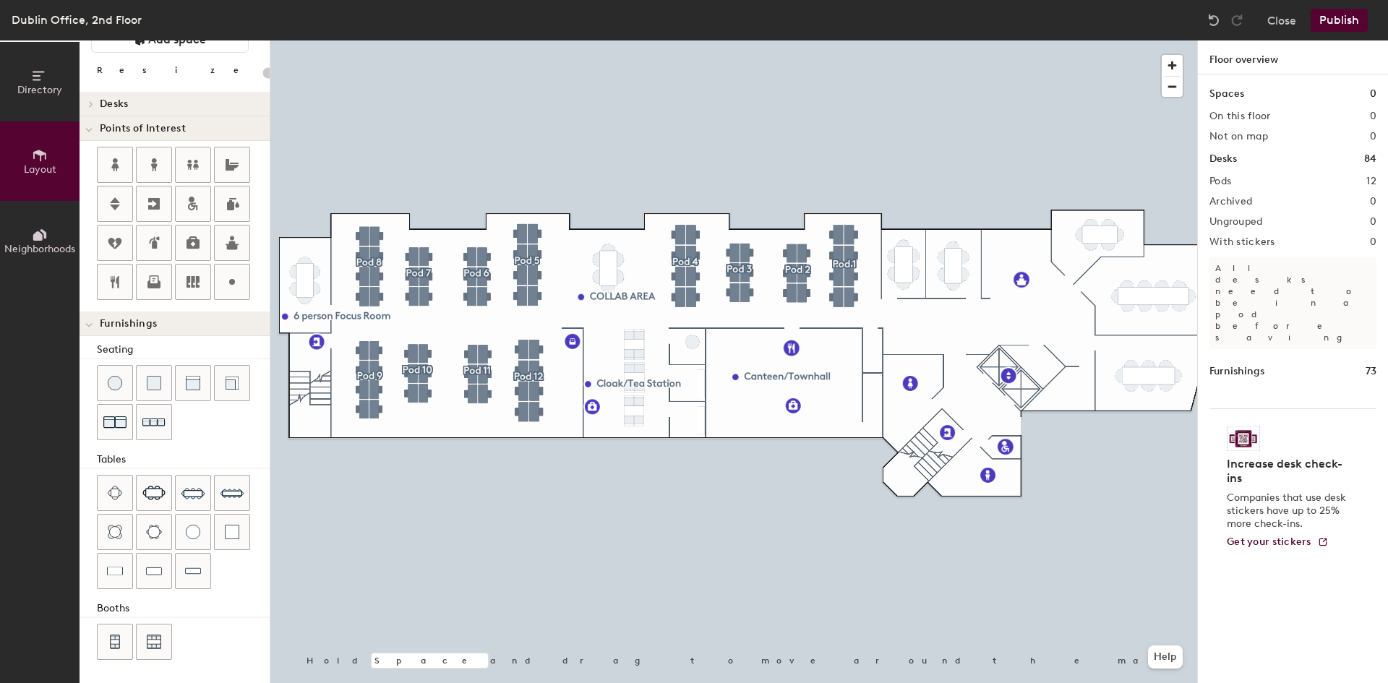
click at [1341, 20] on button "Publish" at bounding box center [1338, 20] width 57 height 23
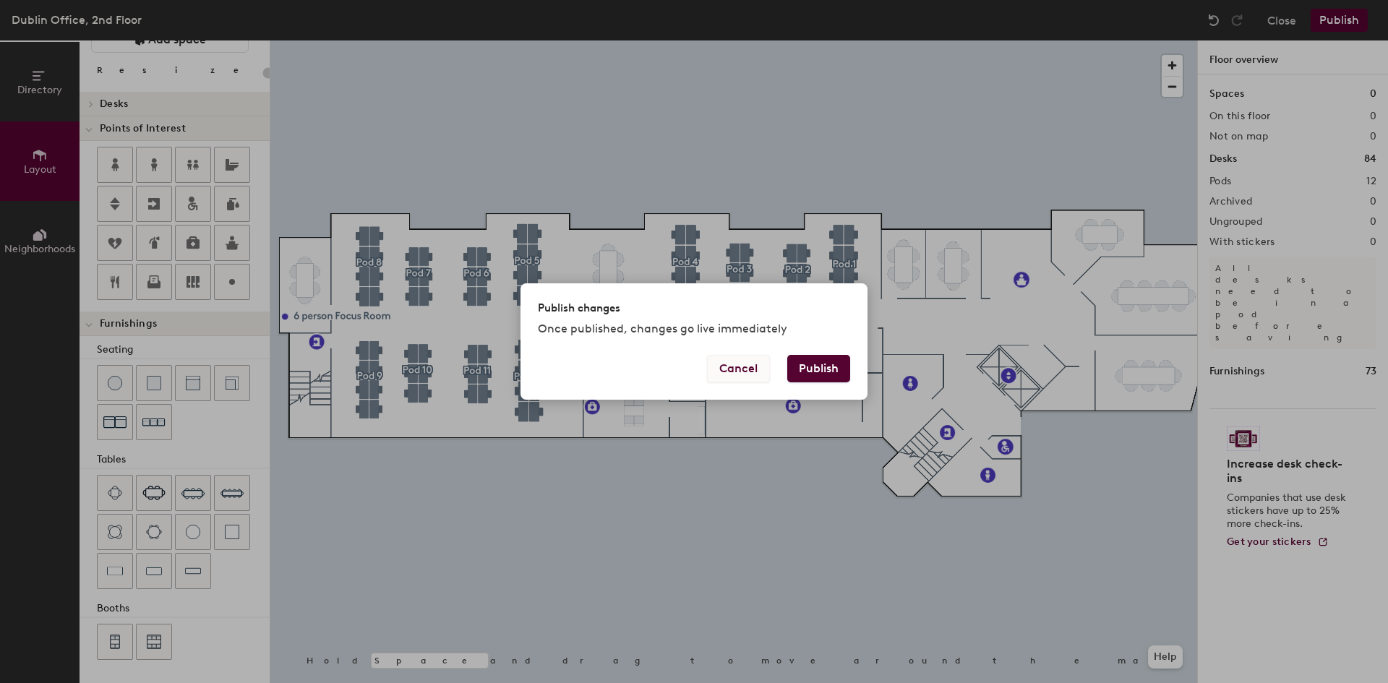
click at [728, 364] on button "Cancel" at bounding box center [738, 368] width 63 height 27
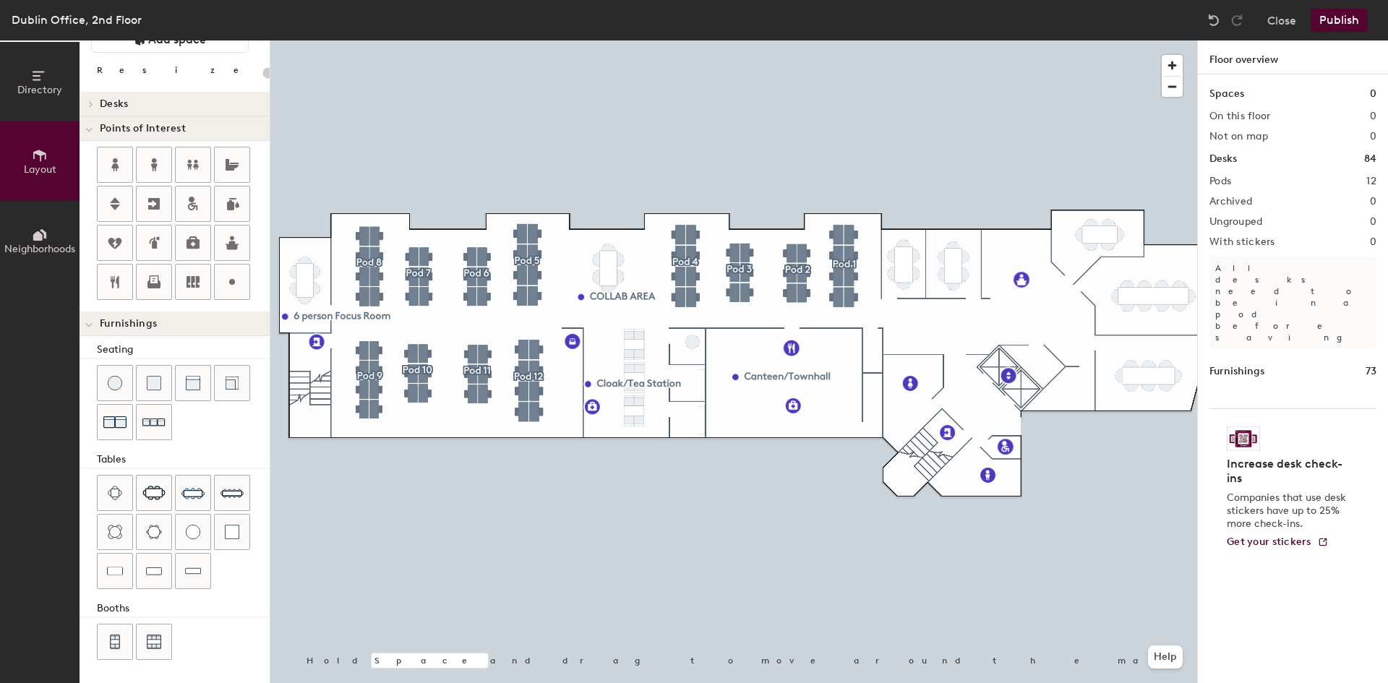
click at [1337, 24] on button "Publish" at bounding box center [1338, 20] width 57 height 23
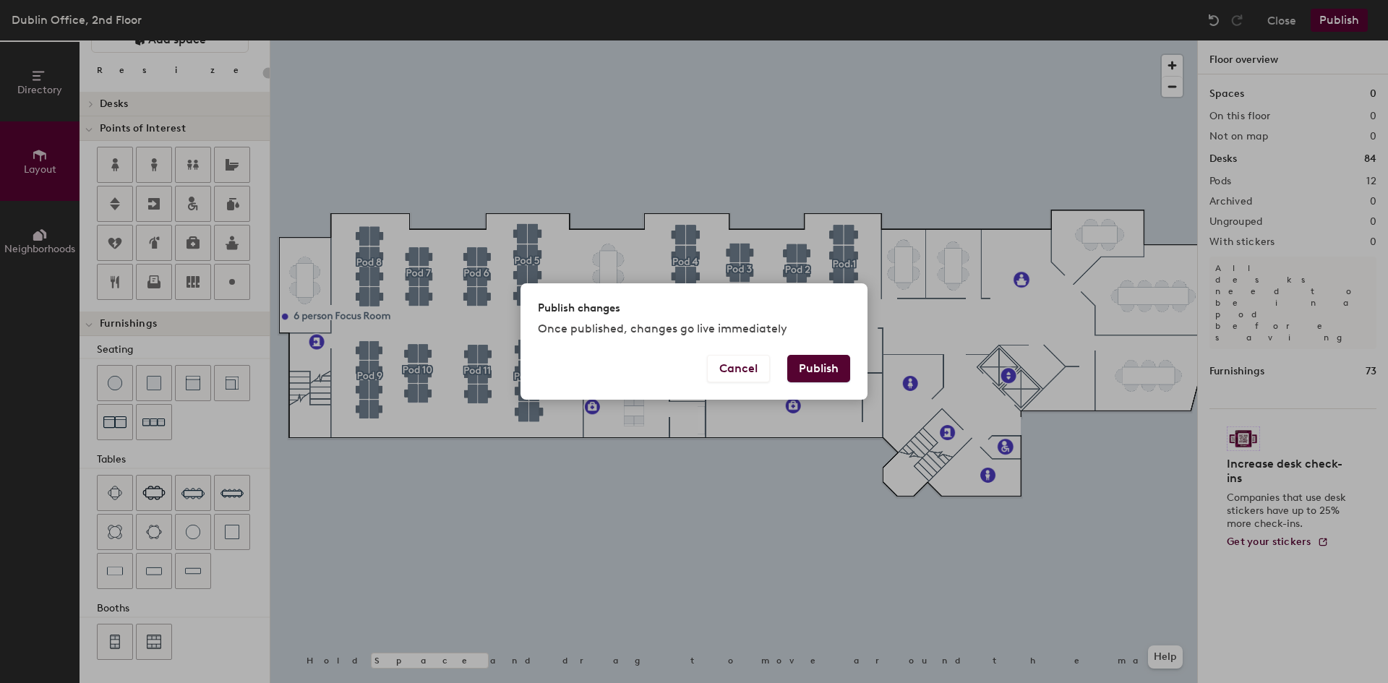
click at [817, 364] on button "Publish" at bounding box center [818, 368] width 63 height 27
type input "20"
